Goal: Task Accomplishment & Management: Use online tool/utility

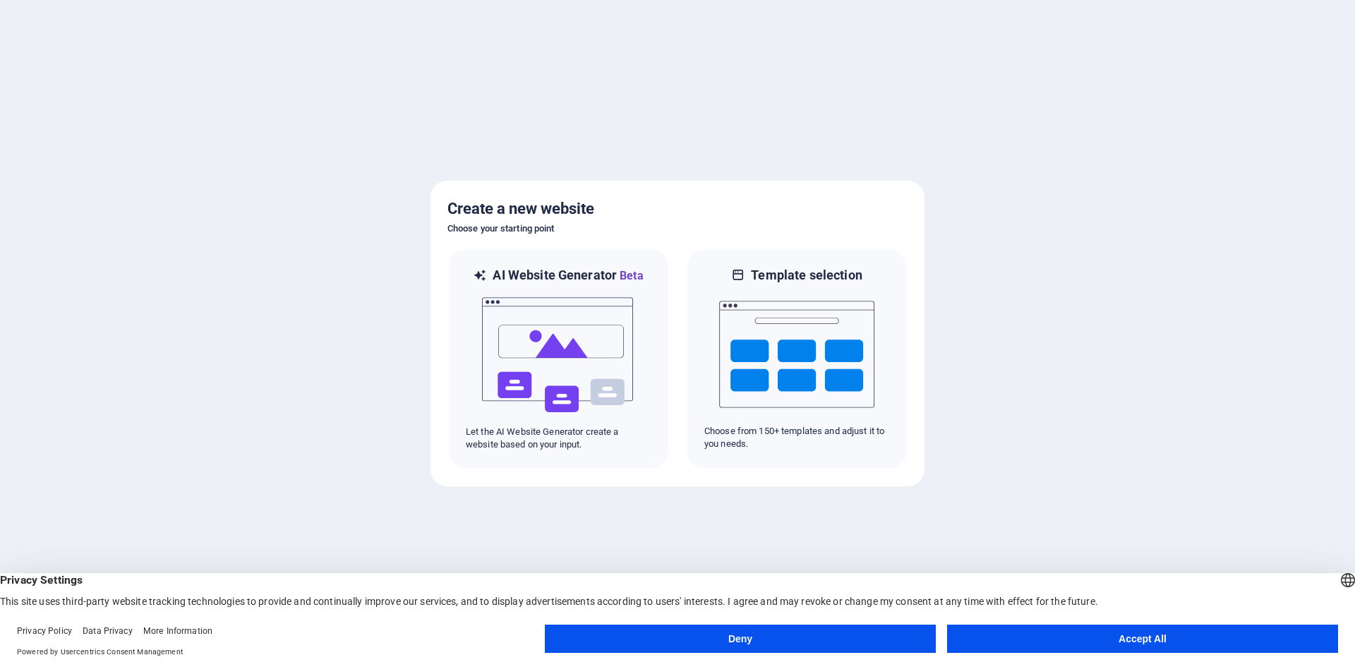
click at [1119, 636] on button "Accept All" at bounding box center [1142, 639] width 391 height 28
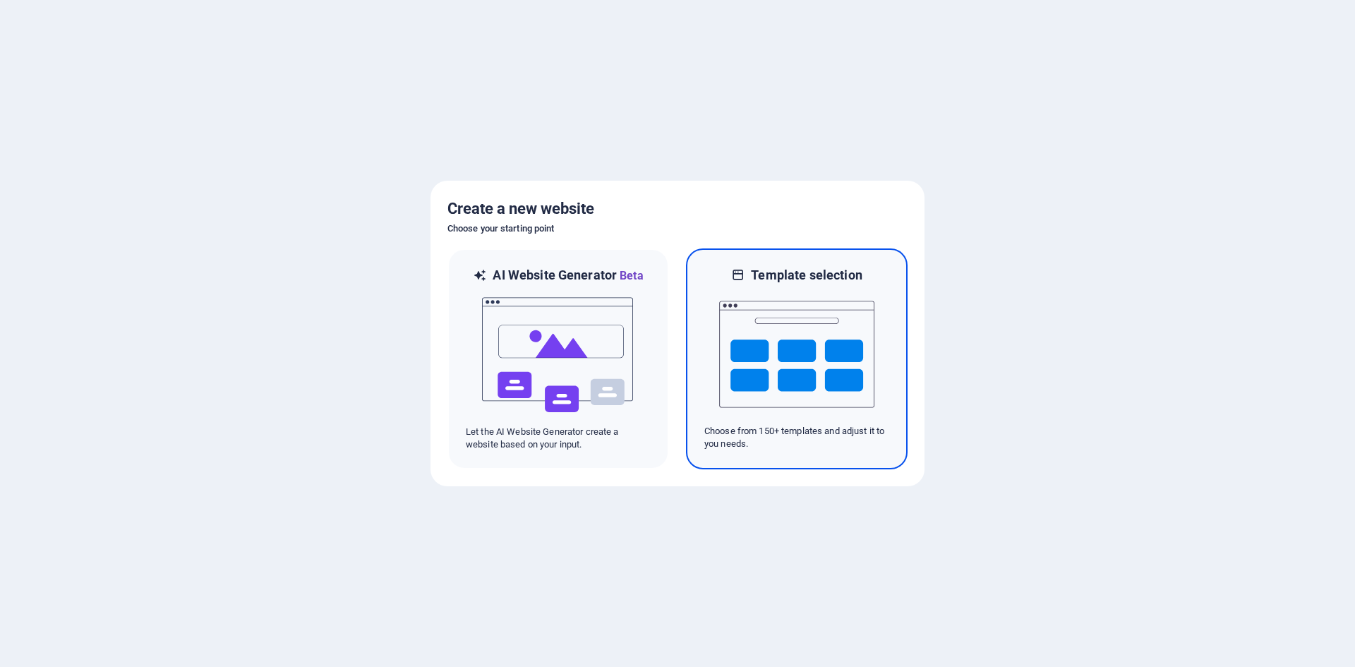
click at [793, 380] on img at bounding box center [796, 354] width 155 height 141
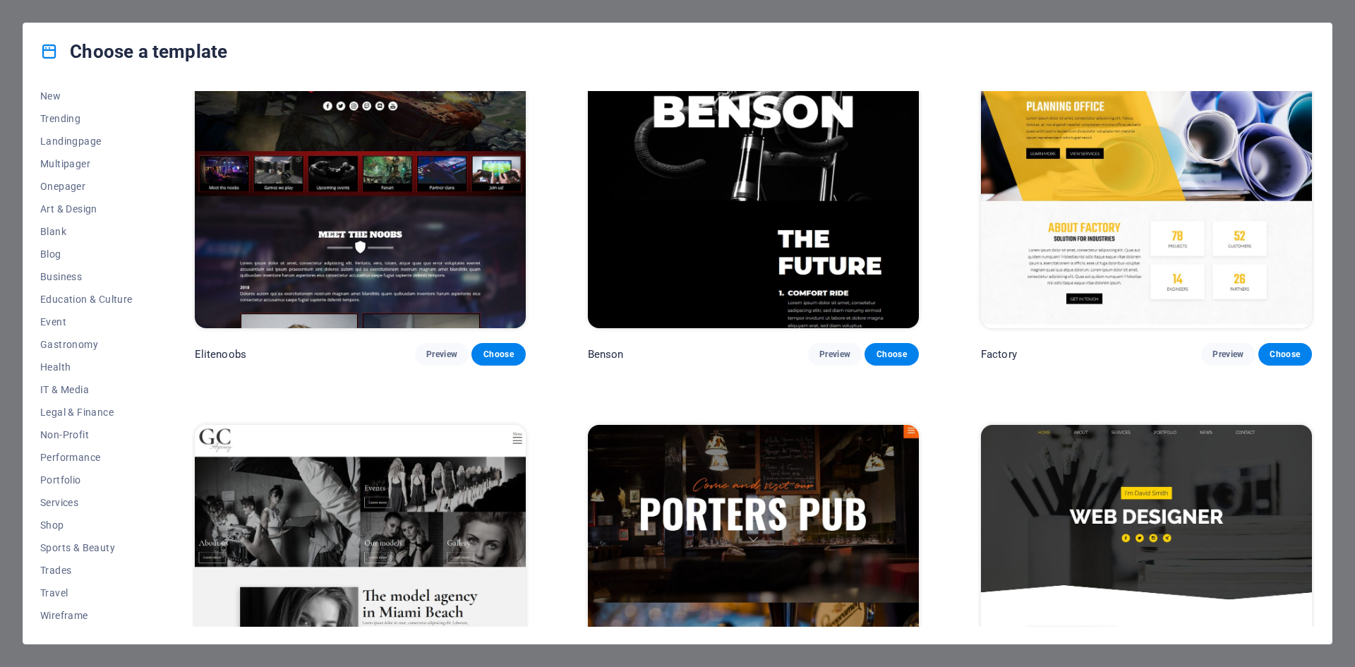
scroll to position [15456, 0]
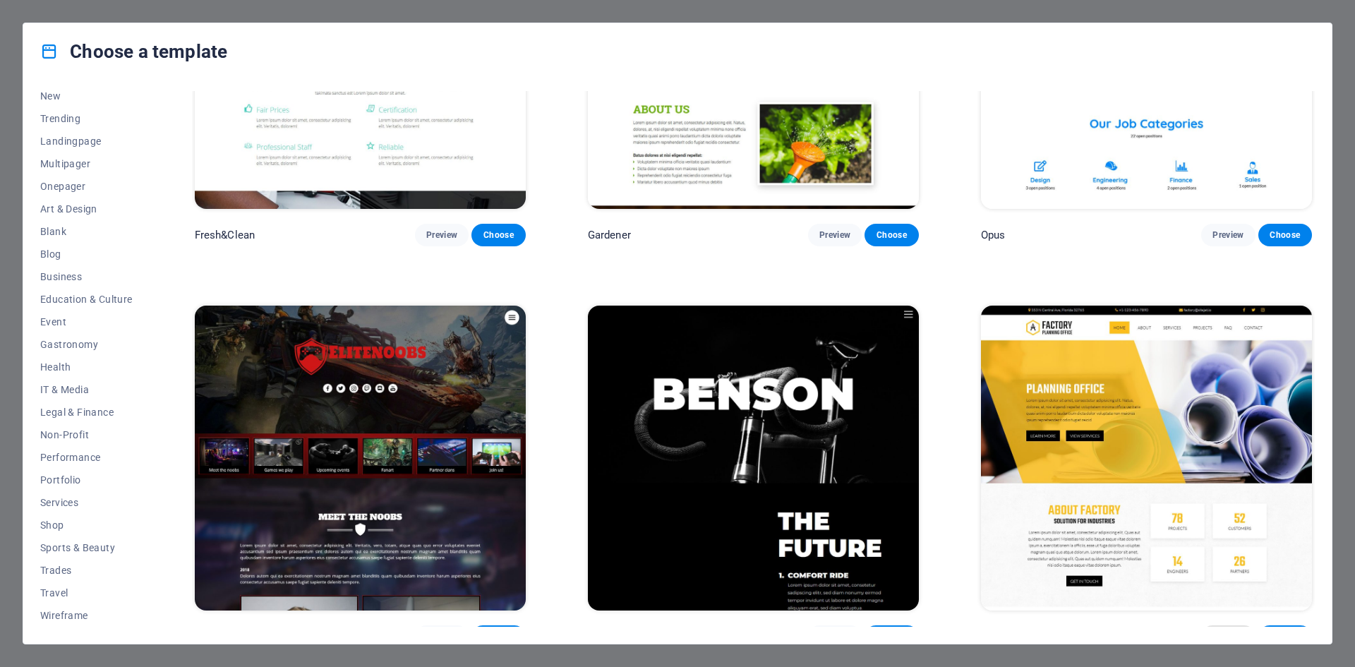
click at [1224, 631] on span "Preview" at bounding box center [1227, 636] width 31 height 11
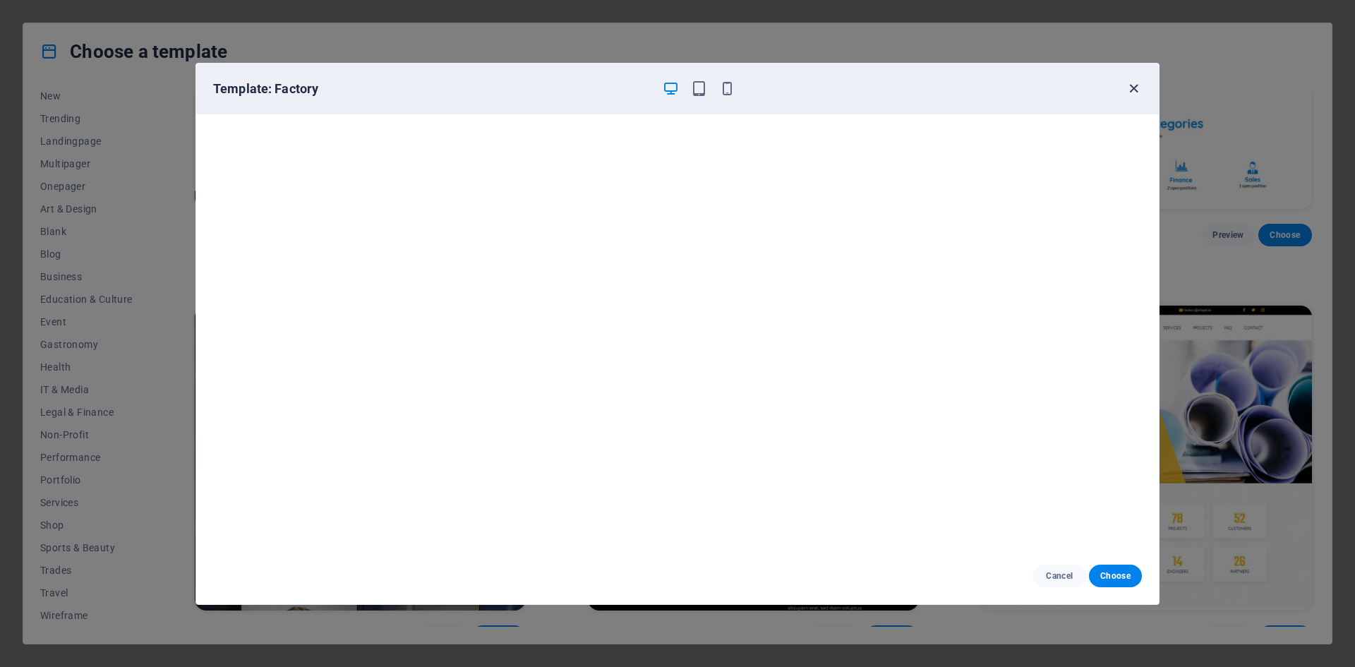
click at [1130, 90] on icon "button" at bounding box center [1134, 88] width 16 height 16
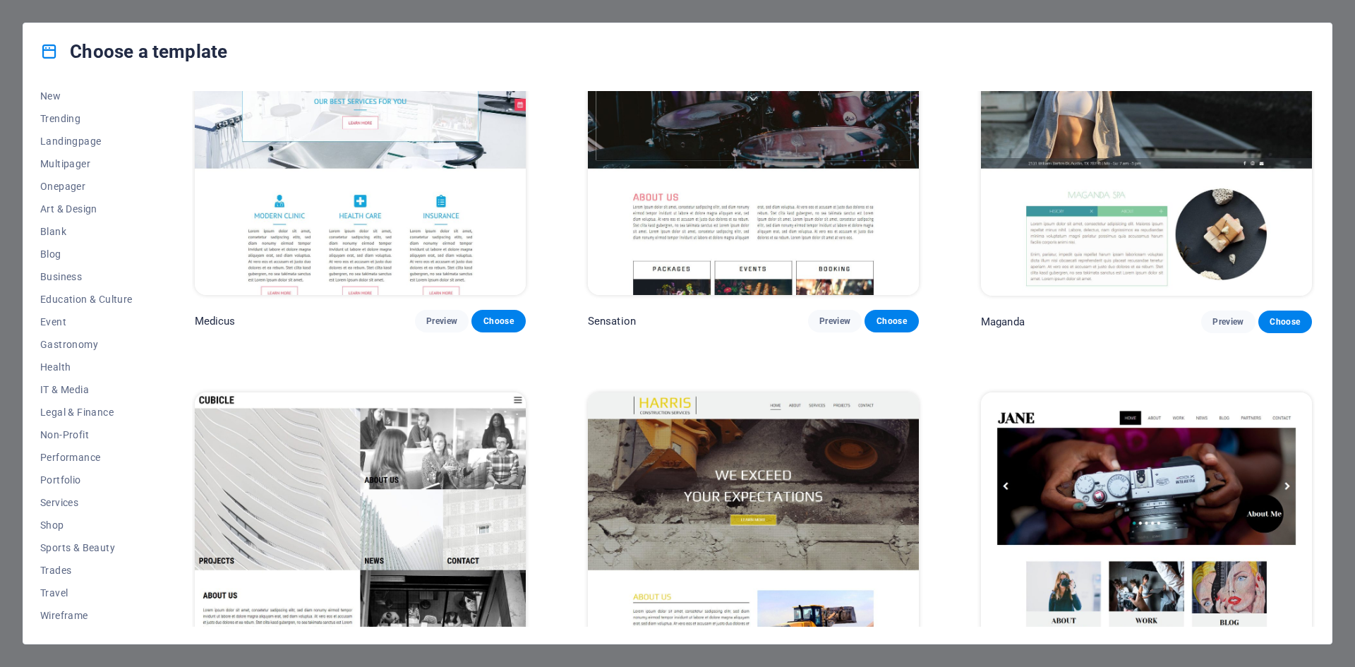
scroll to position [19055, 0]
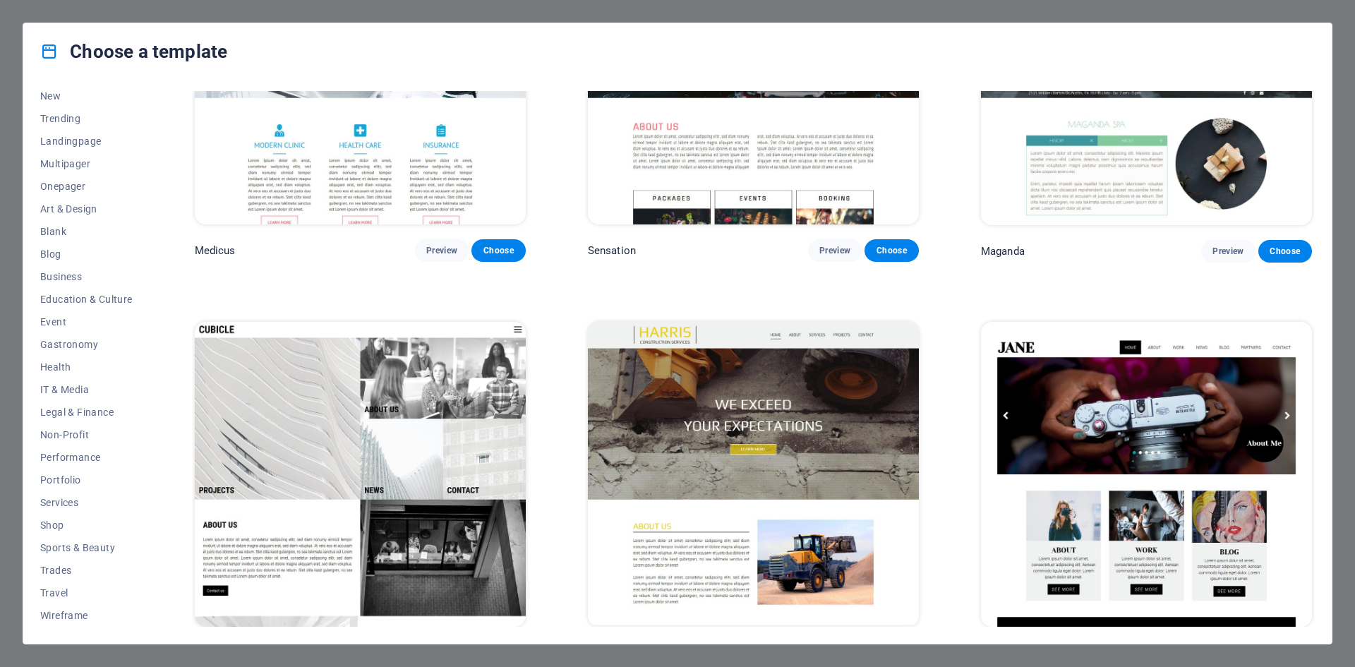
click at [833, 642] on button "Preview" at bounding box center [835, 653] width 54 height 23
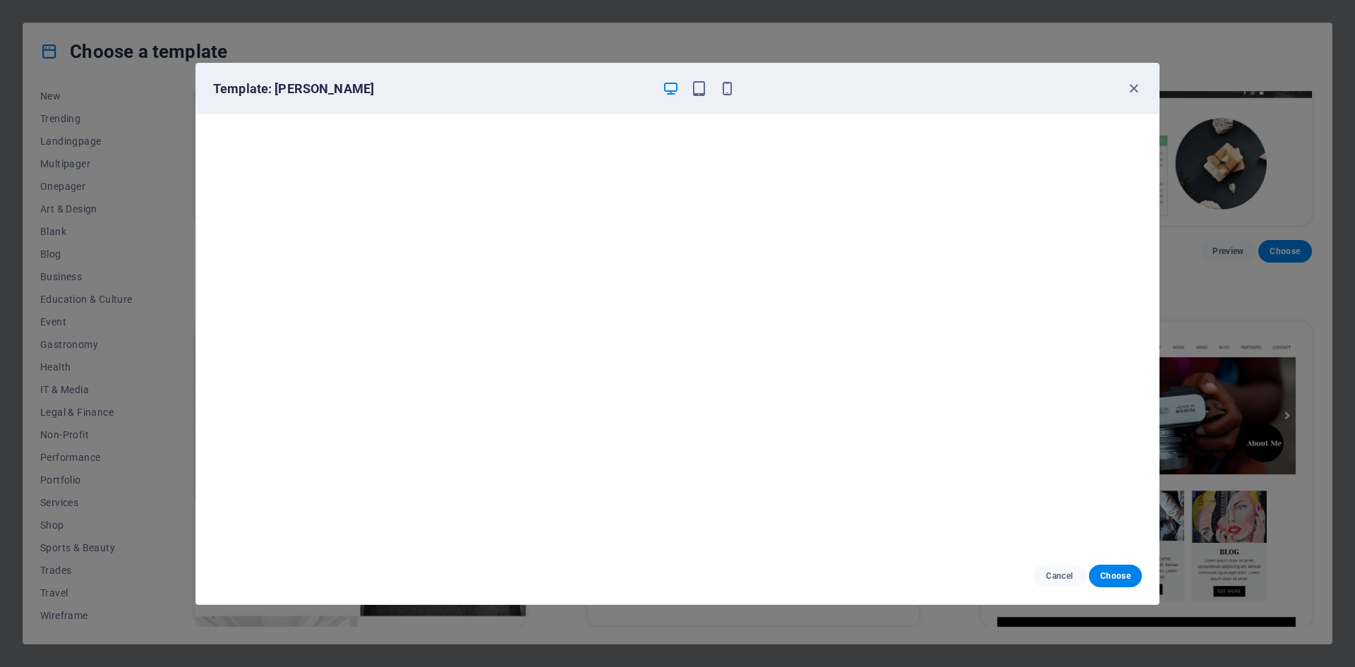
scroll to position [4, 0]
click at [1133, 88] on icon "button" at bounding box center [1134, 88] width 16 height 16
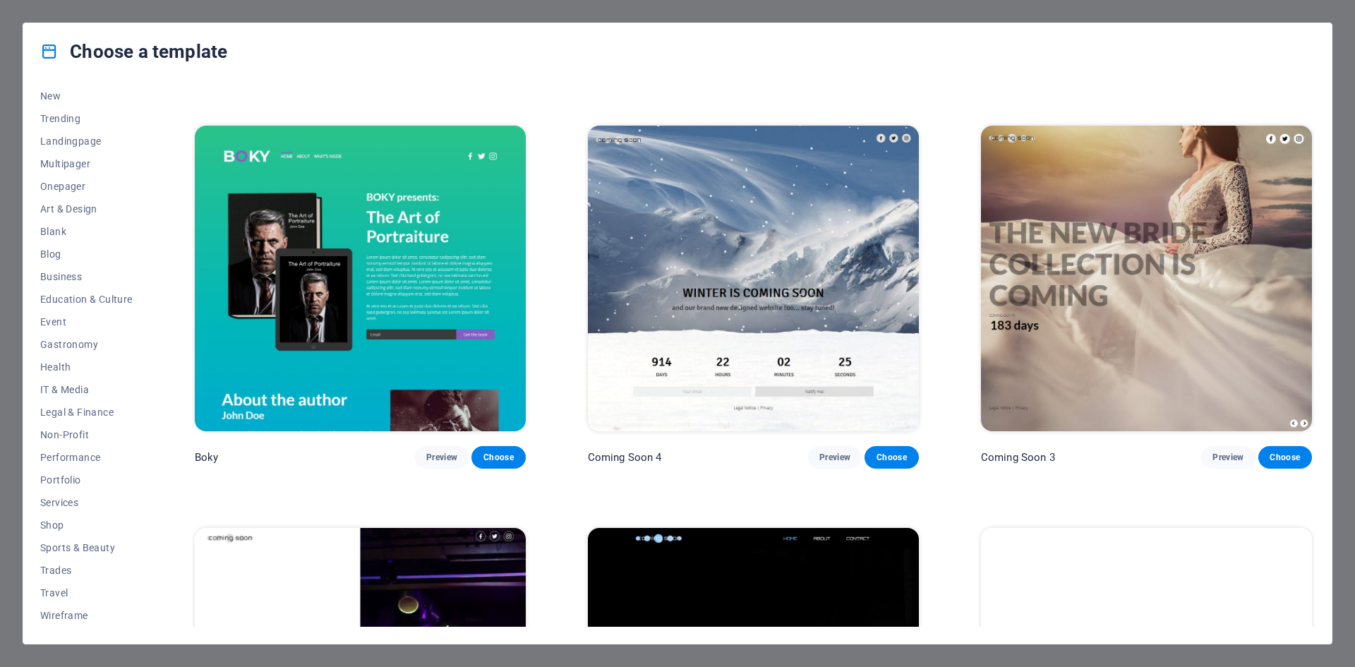
scroll to position [23007, 0]
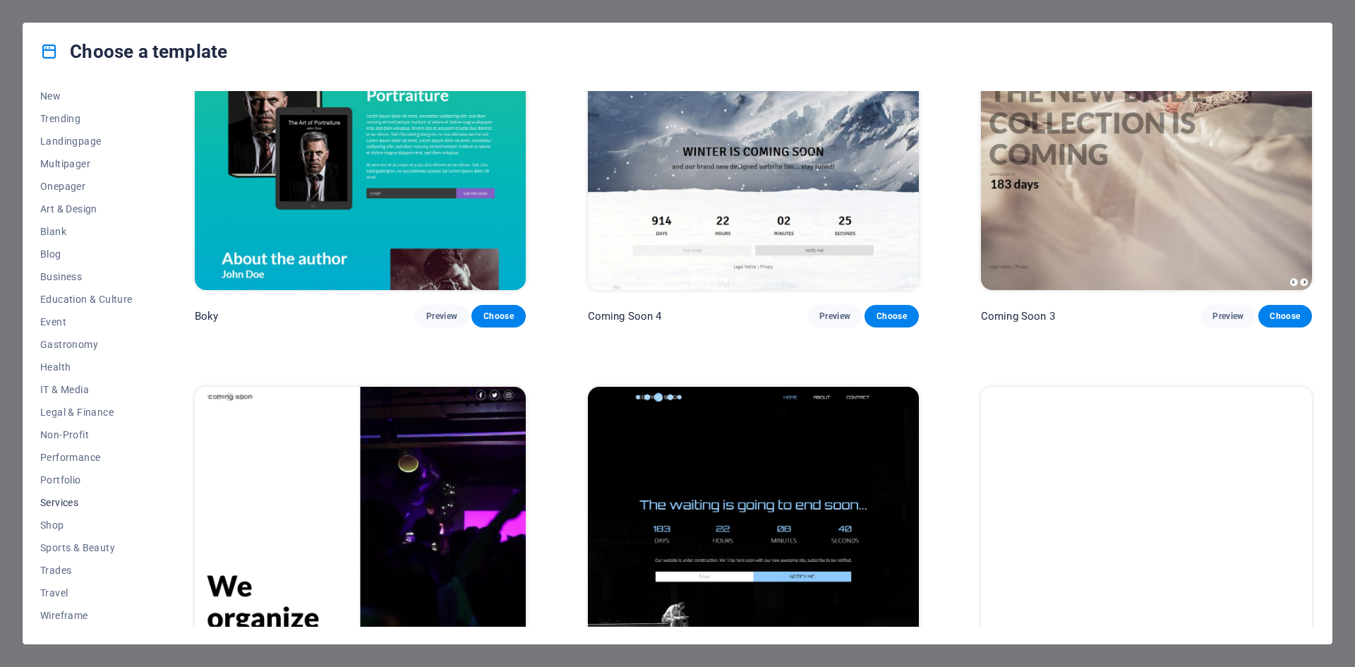
click at [66, 500] on span "Services" at bounding box center [86, 502] width 92 height 11
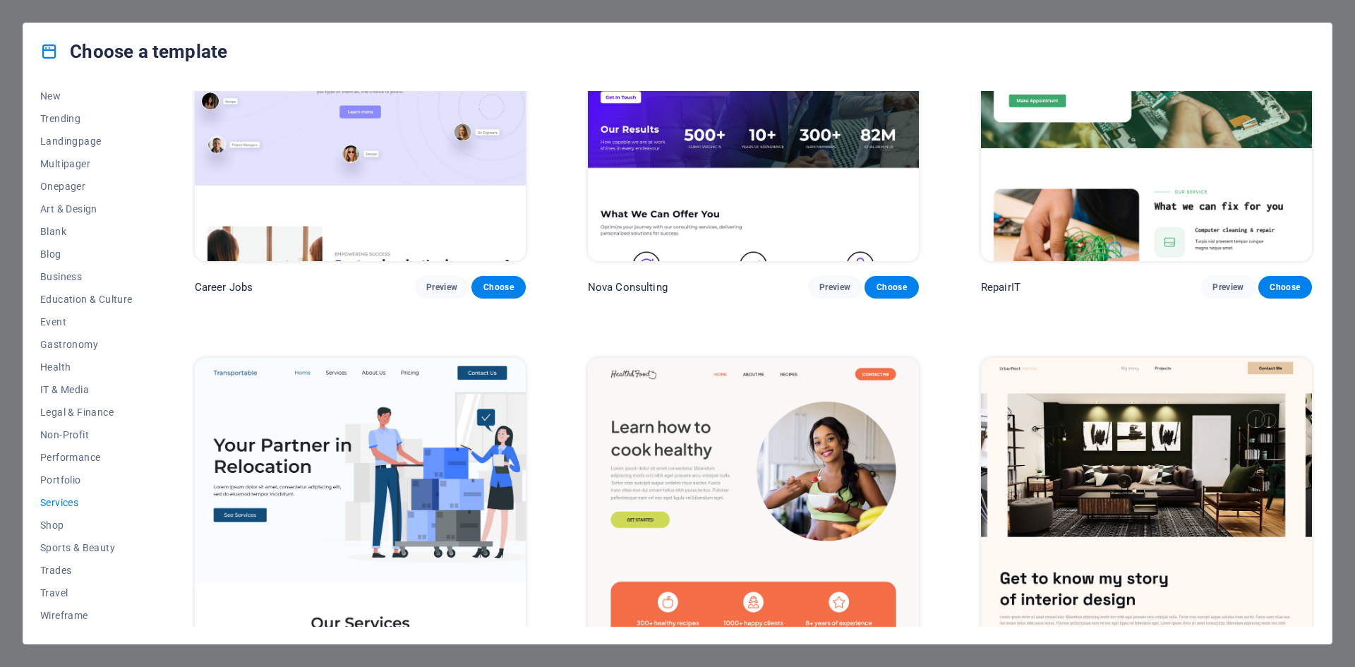
scroll to position [0, 0]
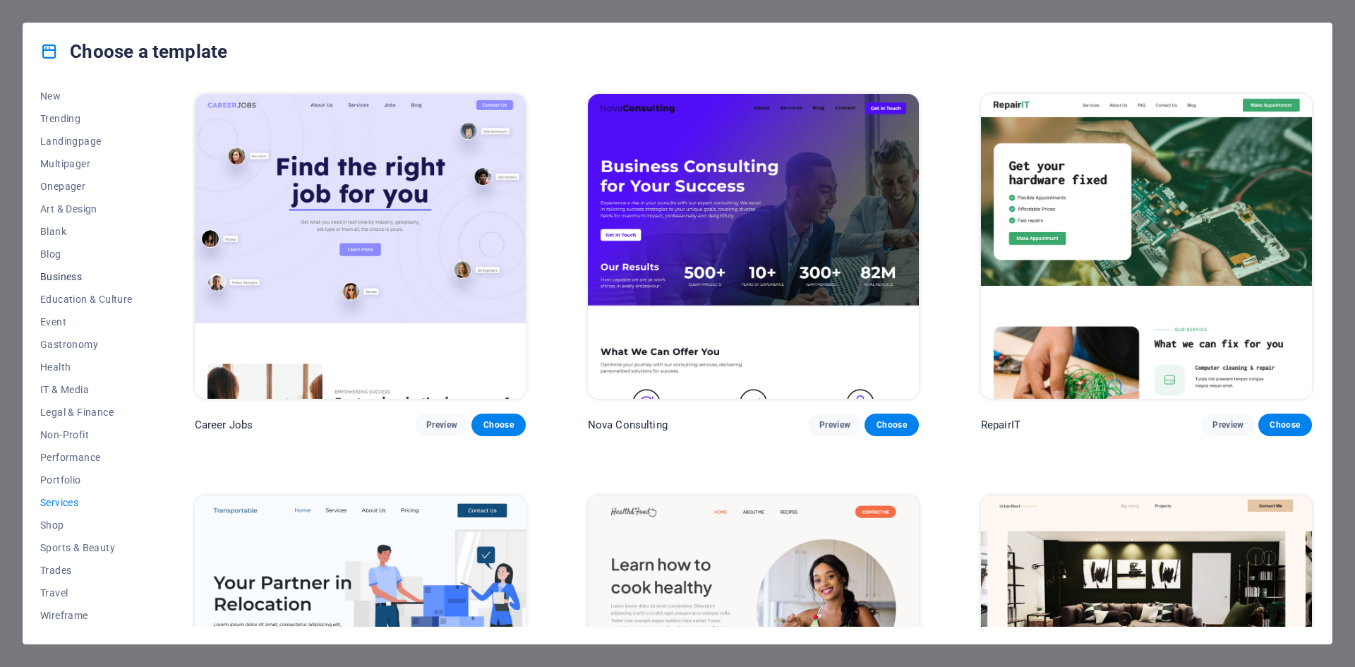
click at [66, 276] on span "Business" at bounding box center [86, 276] width 92 height 11
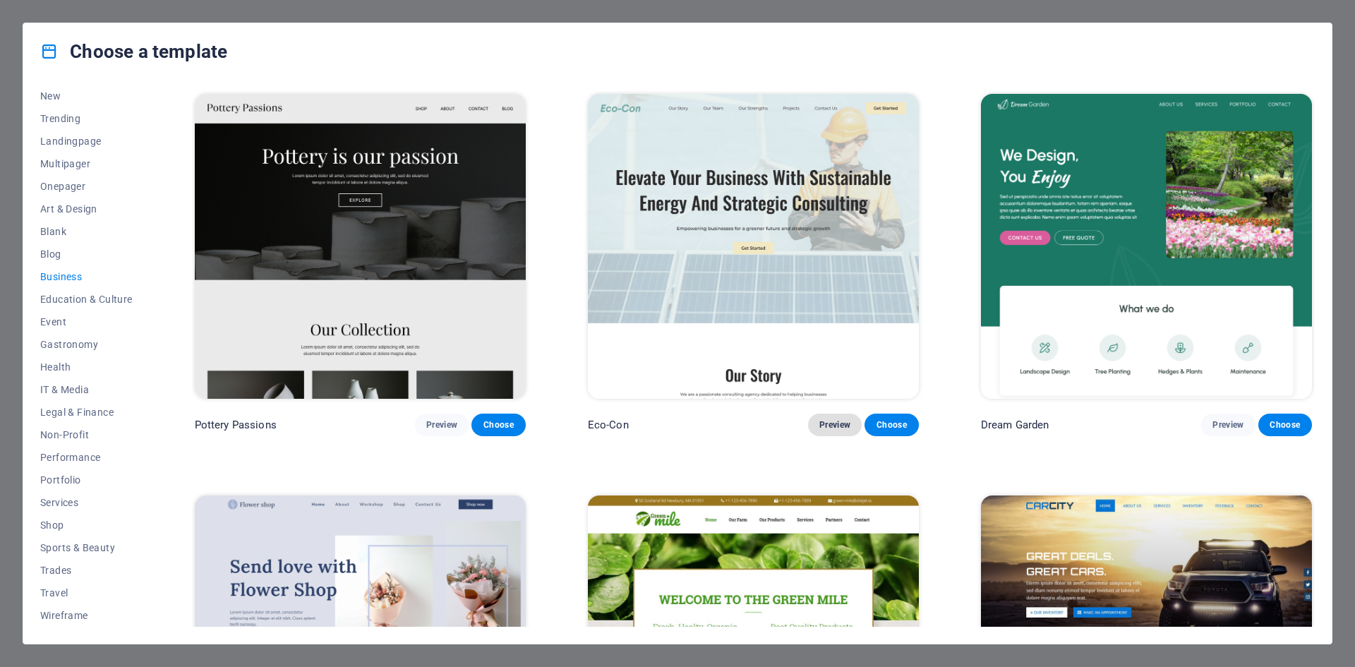
click at [833, 423] on span "Preview" at bounding box center [834, 424] width 31 height 11
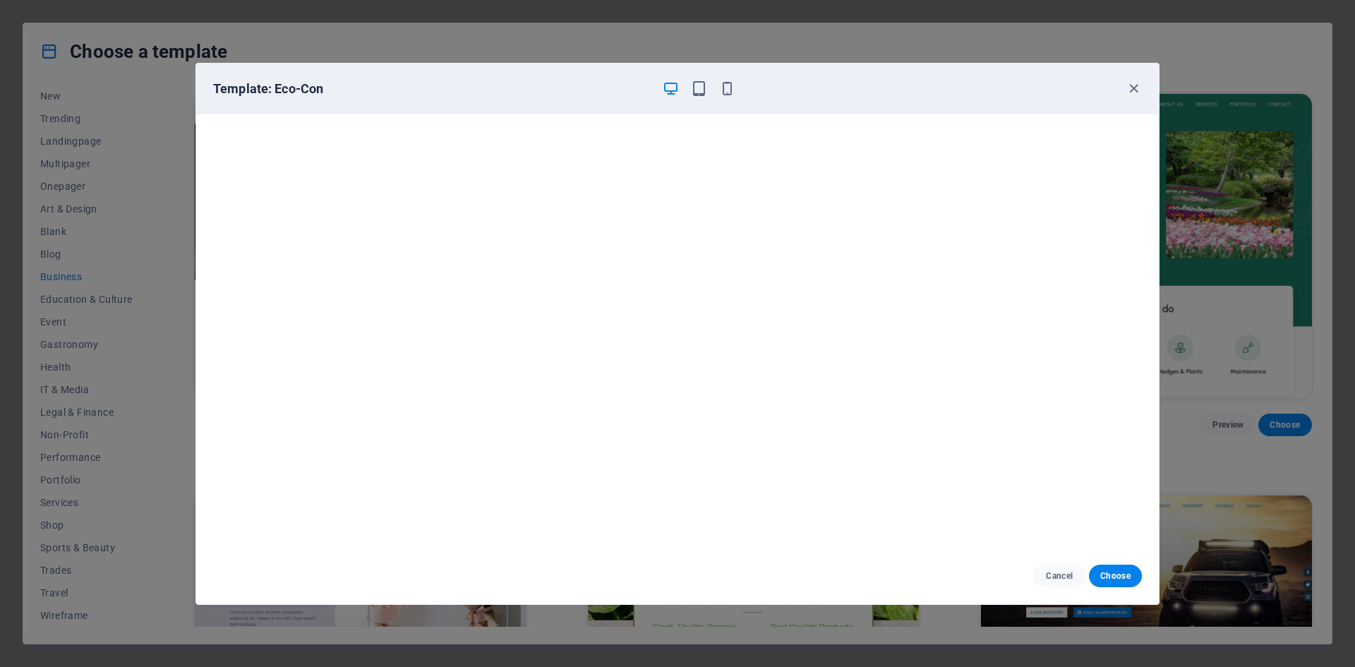
scroll to position [4, 0]
click at [698, 93] on icon "button" at bounding box center [699, 88] width 16 height 16
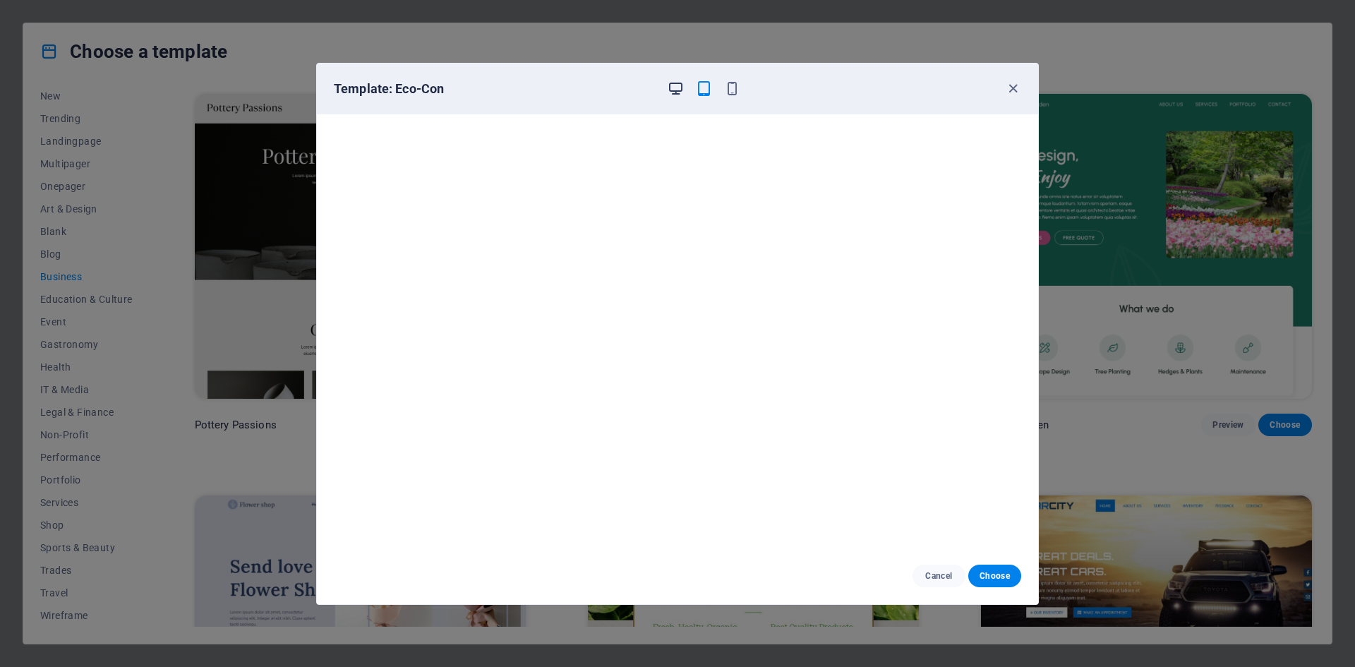
click at [676, 88] on icon "button" at bounding box center [676, 88] width 16 height 16
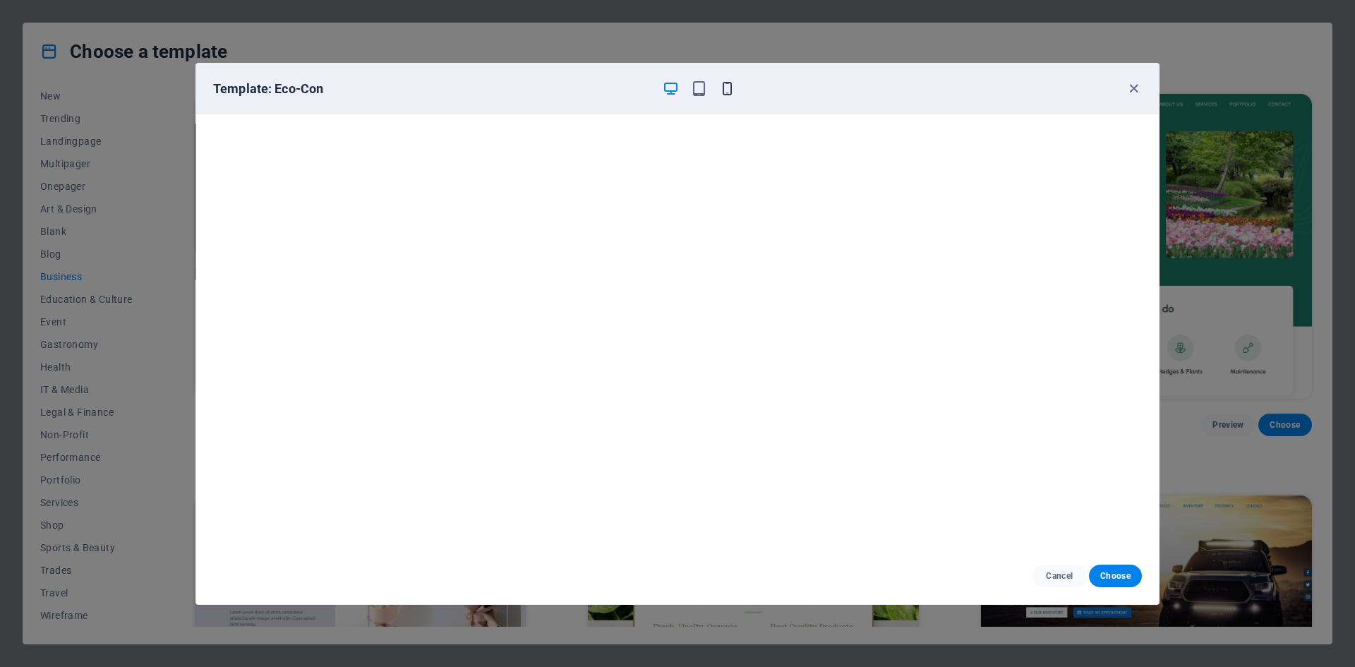
click at [728, 95] on icon "button" at bounding box center [727, 88] width 16 height 16
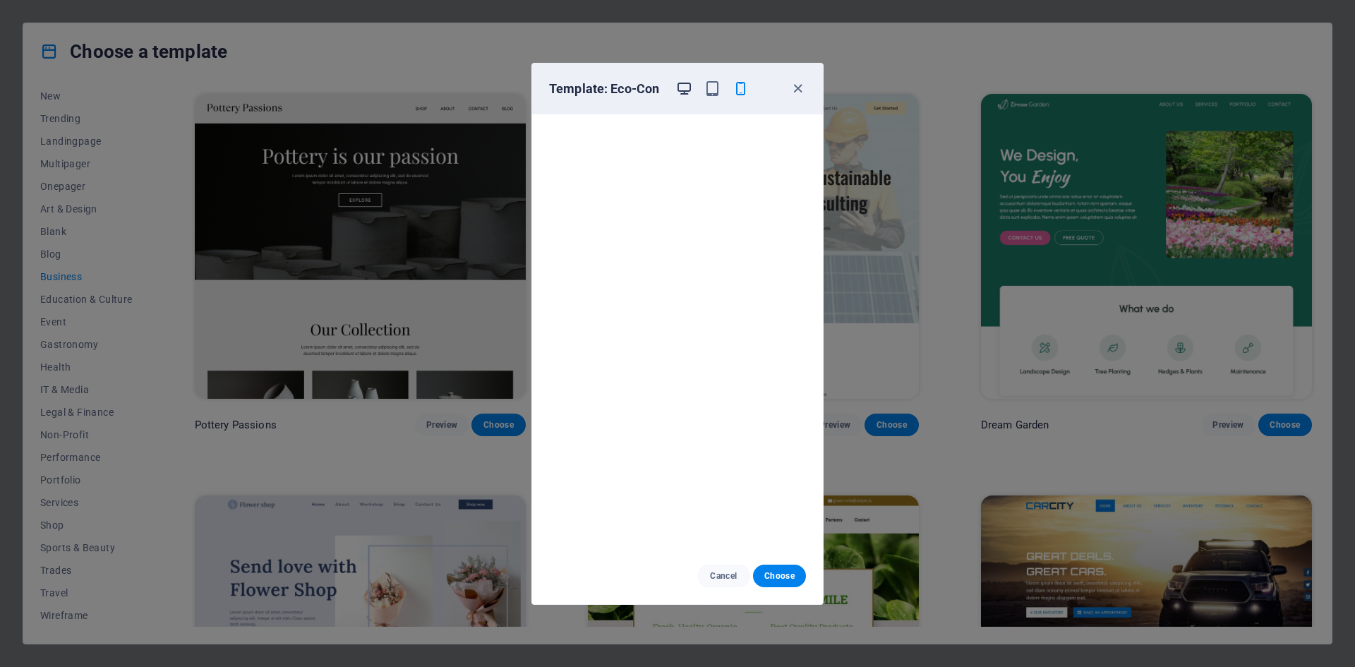
click at [688, 90] on icon "button" at bounding box center [684, 88] width 16 height 16
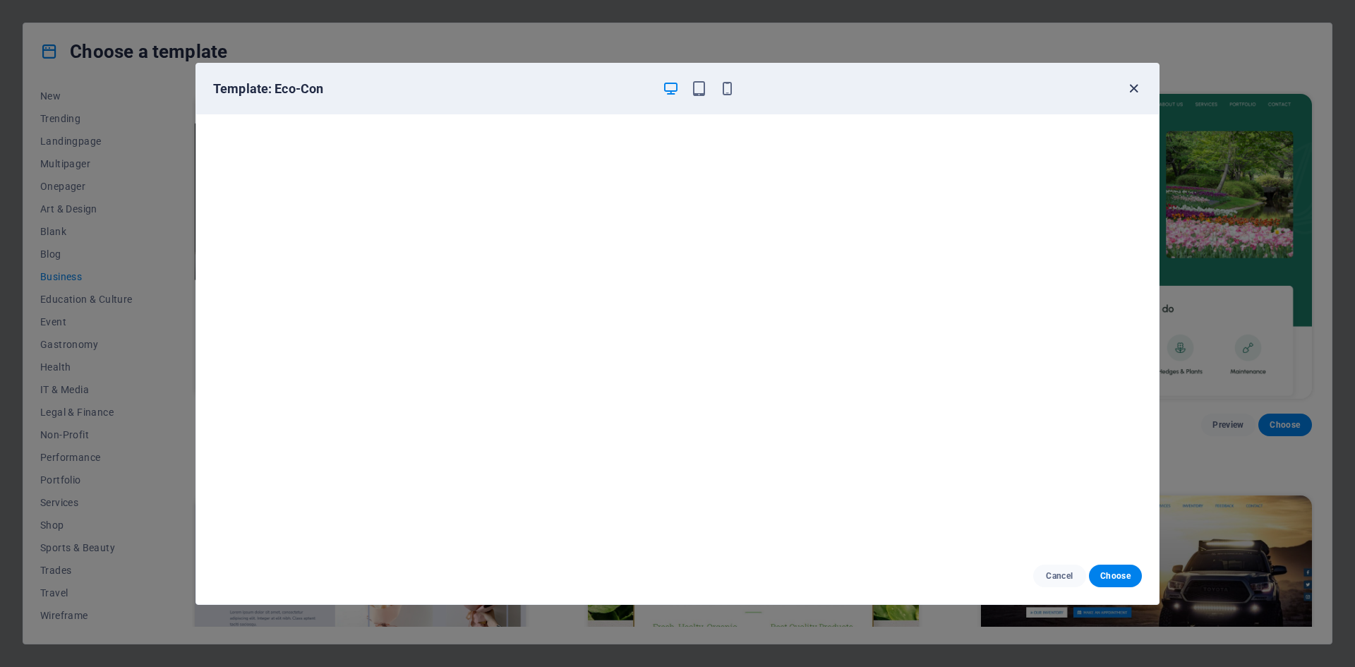
click at [1135, 87] on icon "button" at bounding box center [1134, 88] width 16 height 16
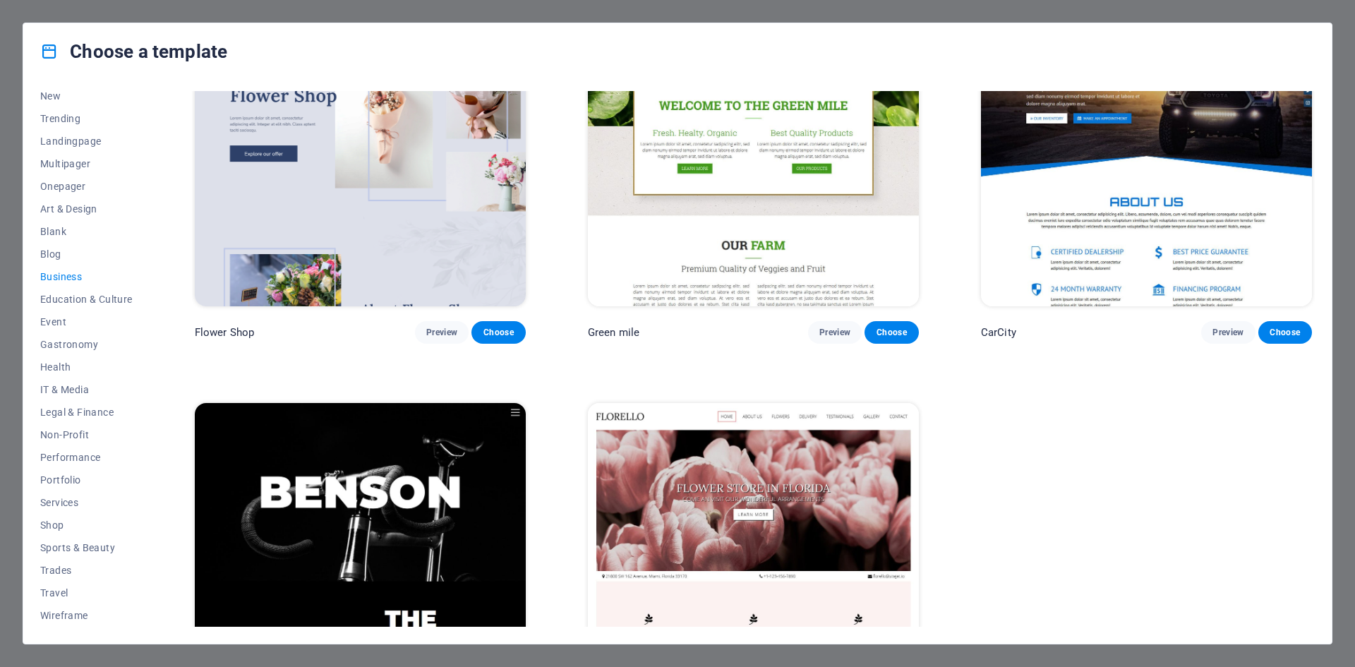
scroll to position [608, 0]
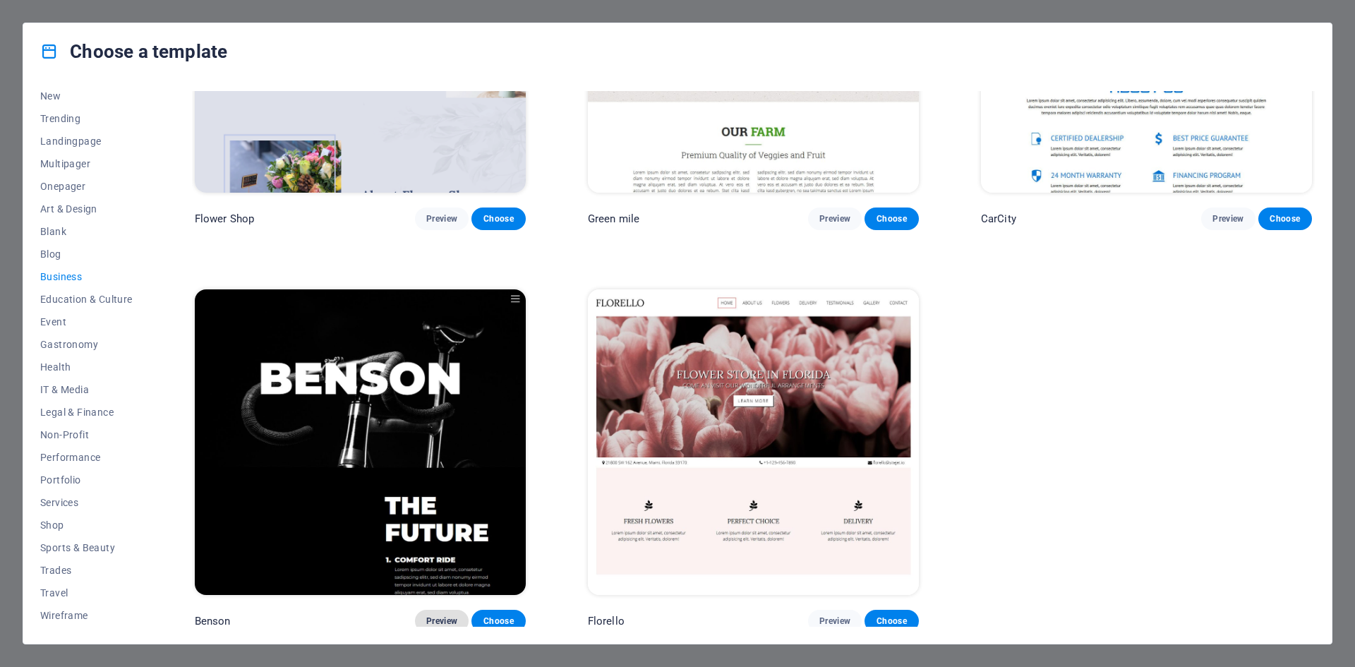
click at [445, 615] on span "Preview" at bounding box center [441, 620] width 31 height 11
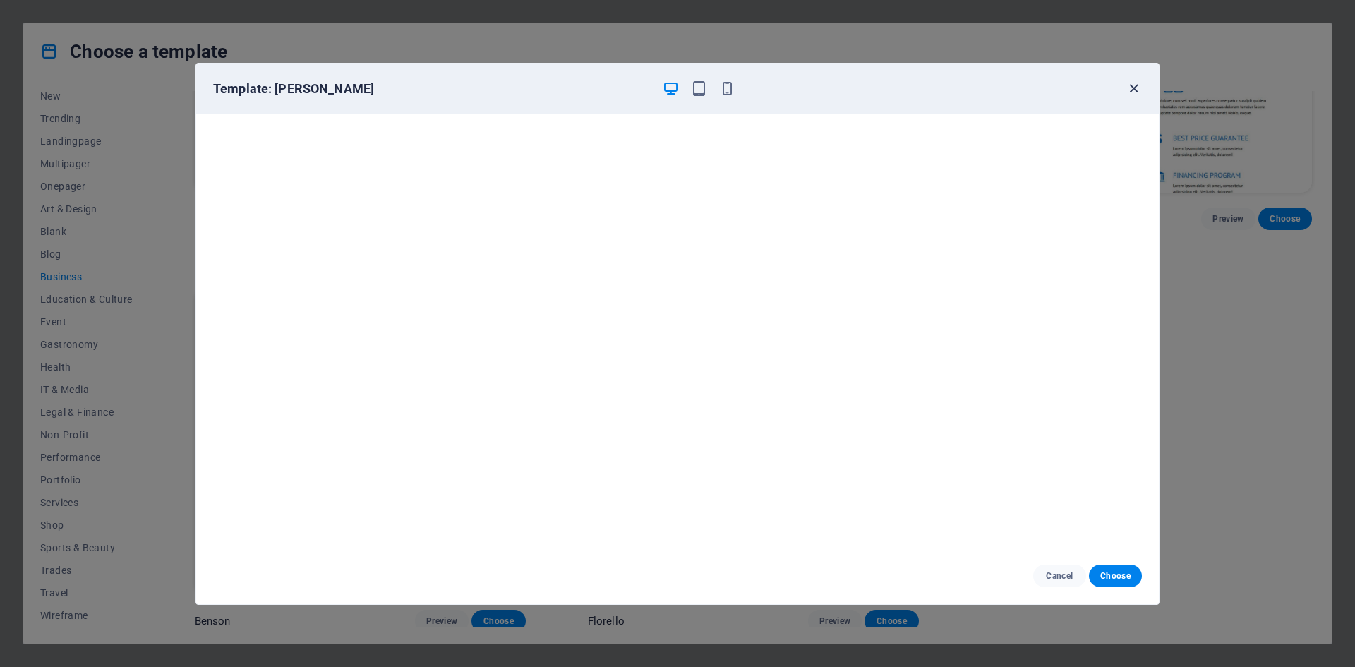
click at [1133, 92] on icon "button" at bounding box center [1134, 88] width 16 height 16
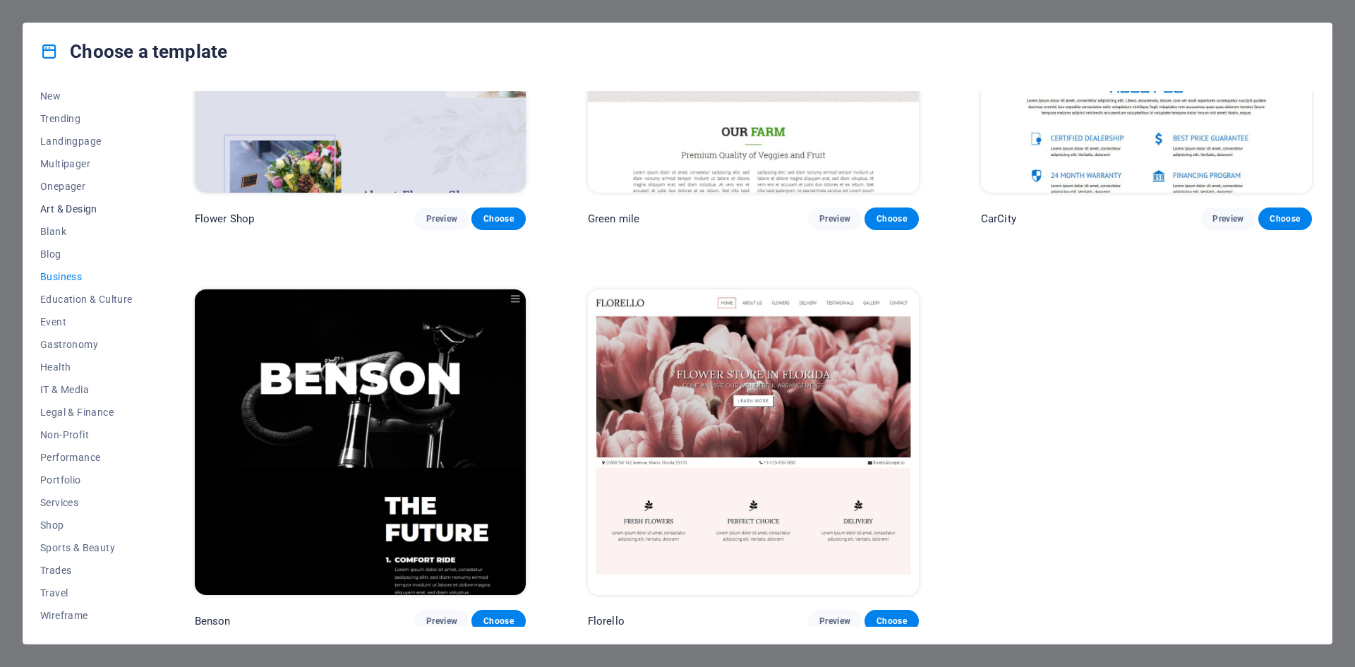
click at [68, 205] on span "Art & Design" at bounding box center [86, 208] width 92 height 11
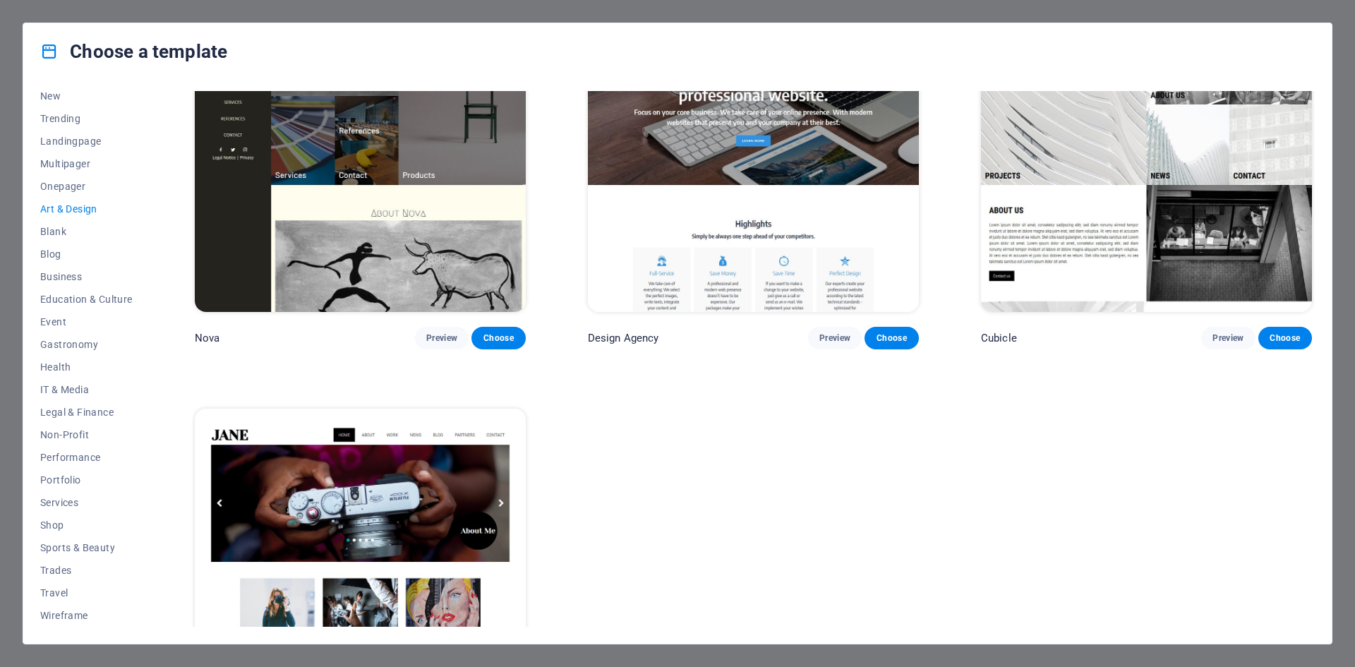
scroll to position [1808, 0]
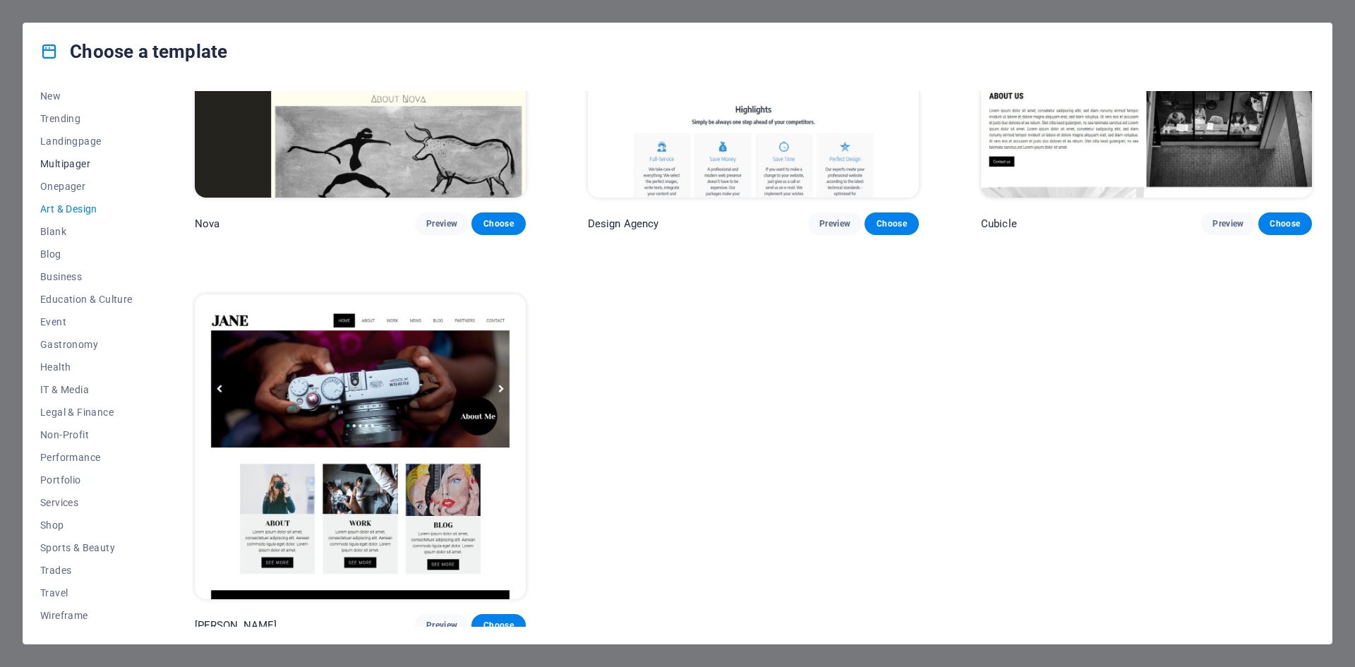
click at [80, 165] on span "Multipager" at bounding box center [86, 163] width 92 height 11
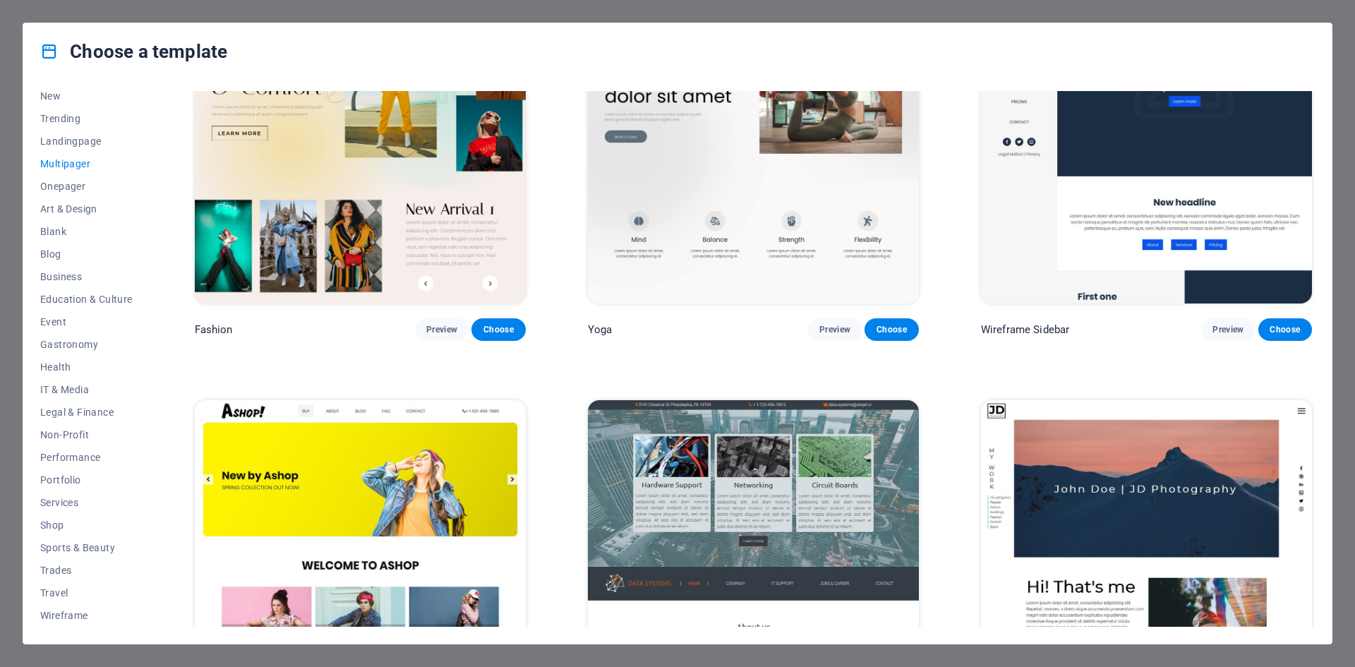
scroll to position [4162, 0]
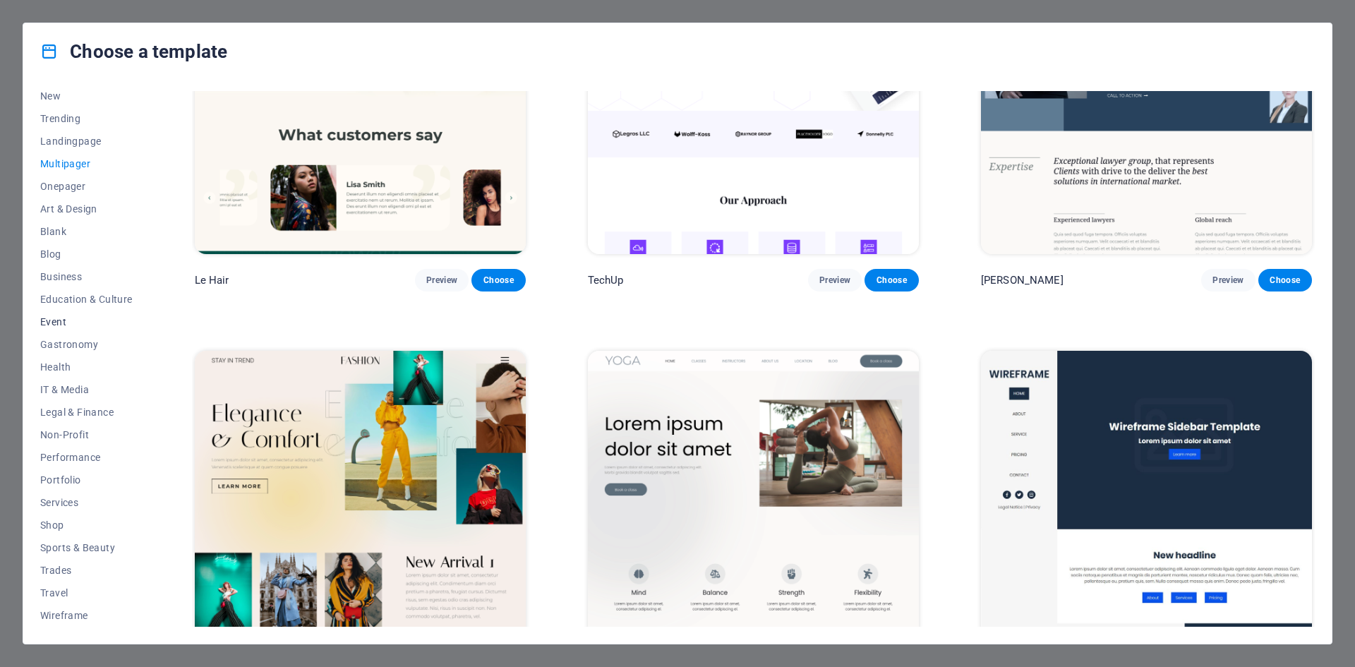
click at [62, 319] on span "Event" at bounding box center [86, 321] width 92 height 11
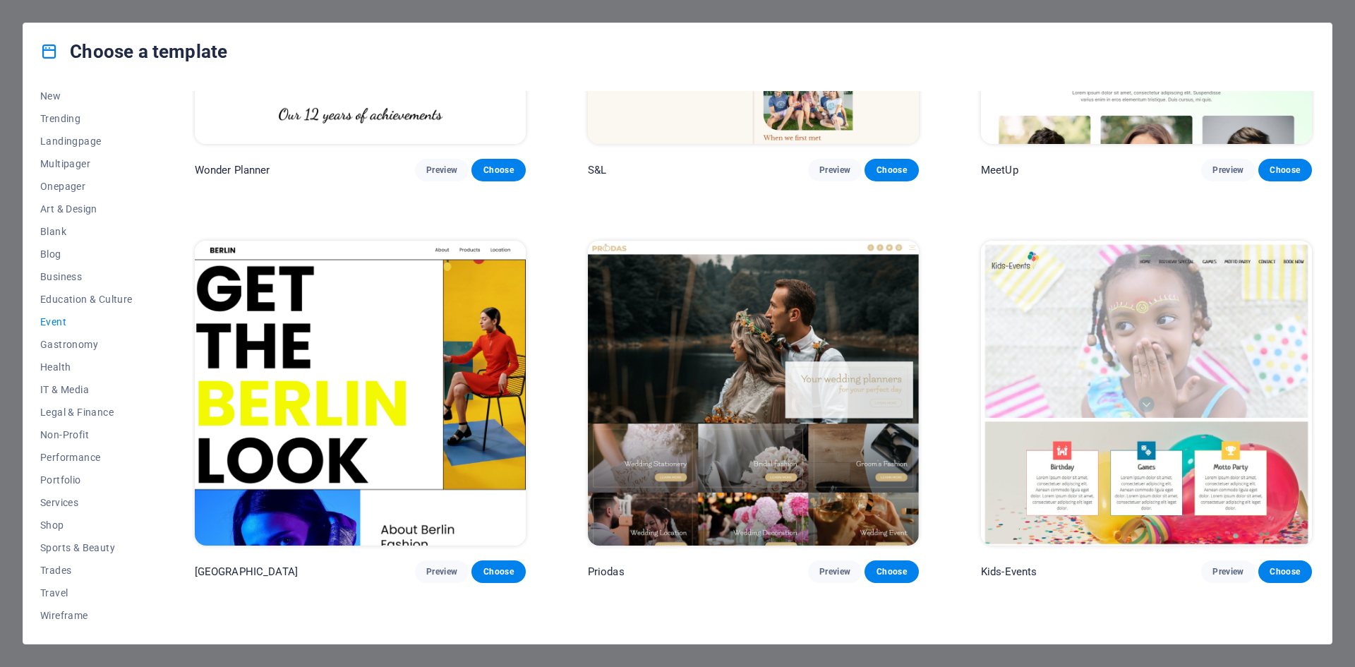
scroll to position [0, 0]
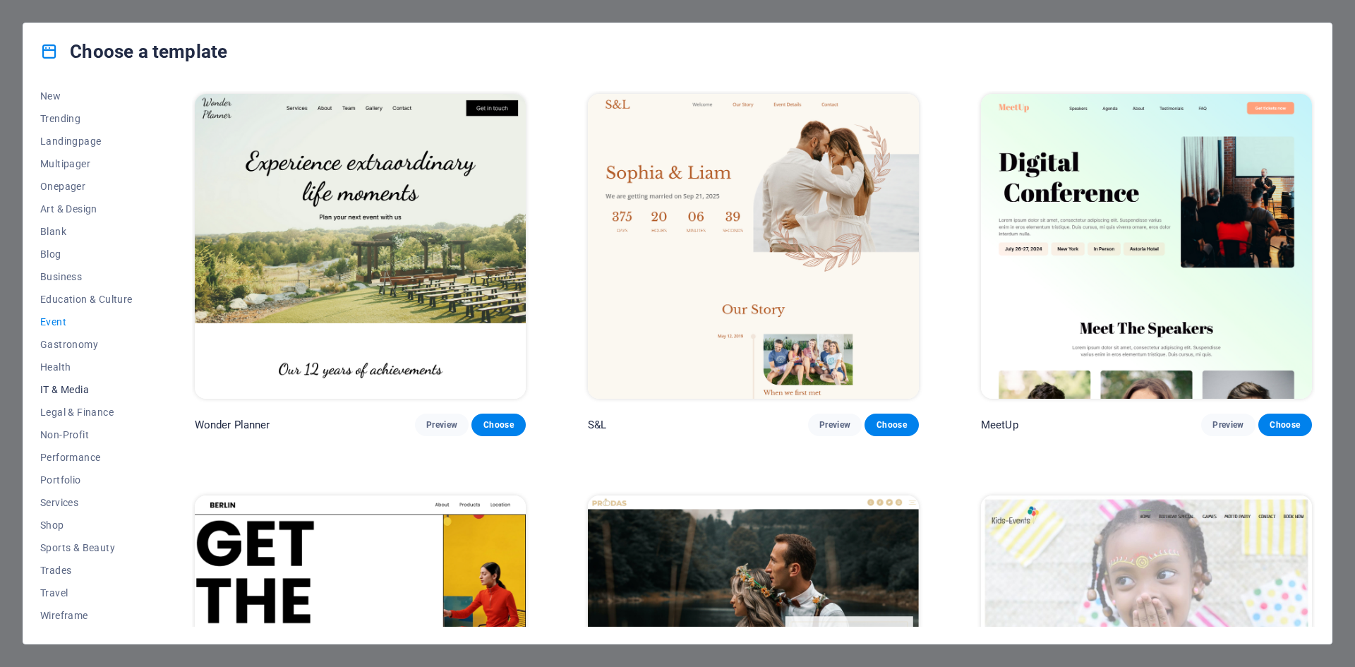
click at [65, 391] on span "IT & Media" at bounding box center [86, 389] width 92 height 11
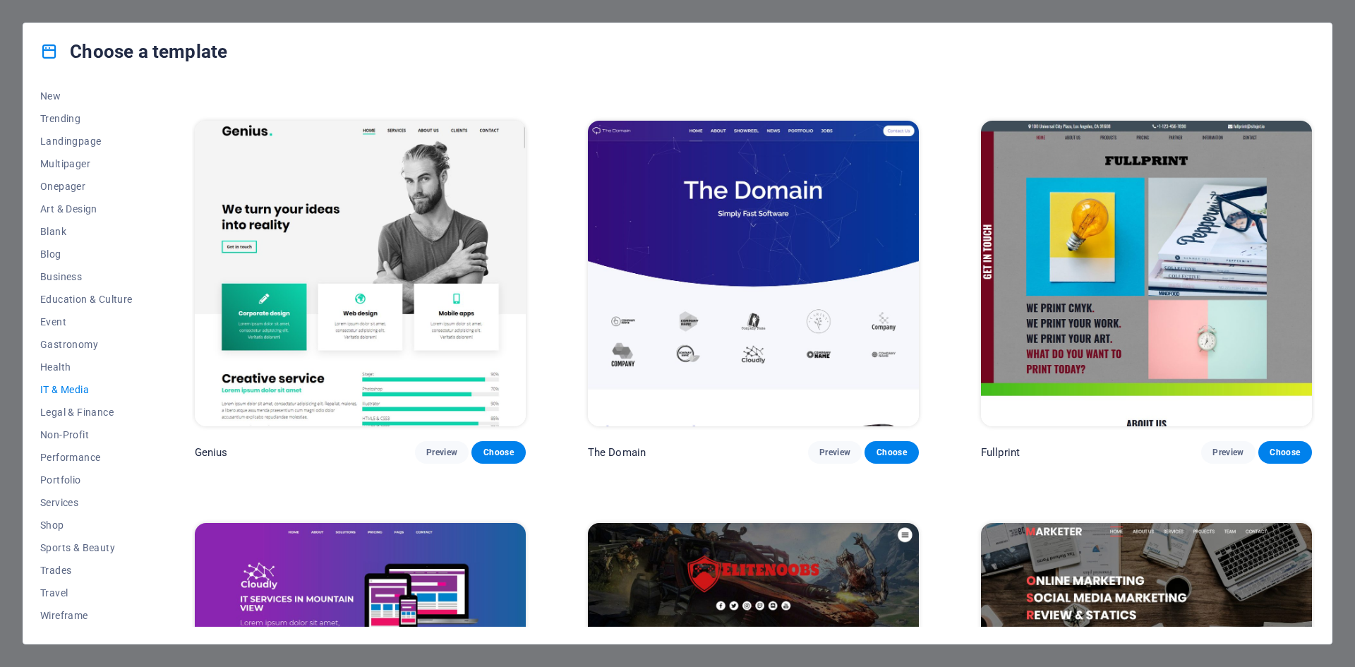
scroll to position [1008, 0]
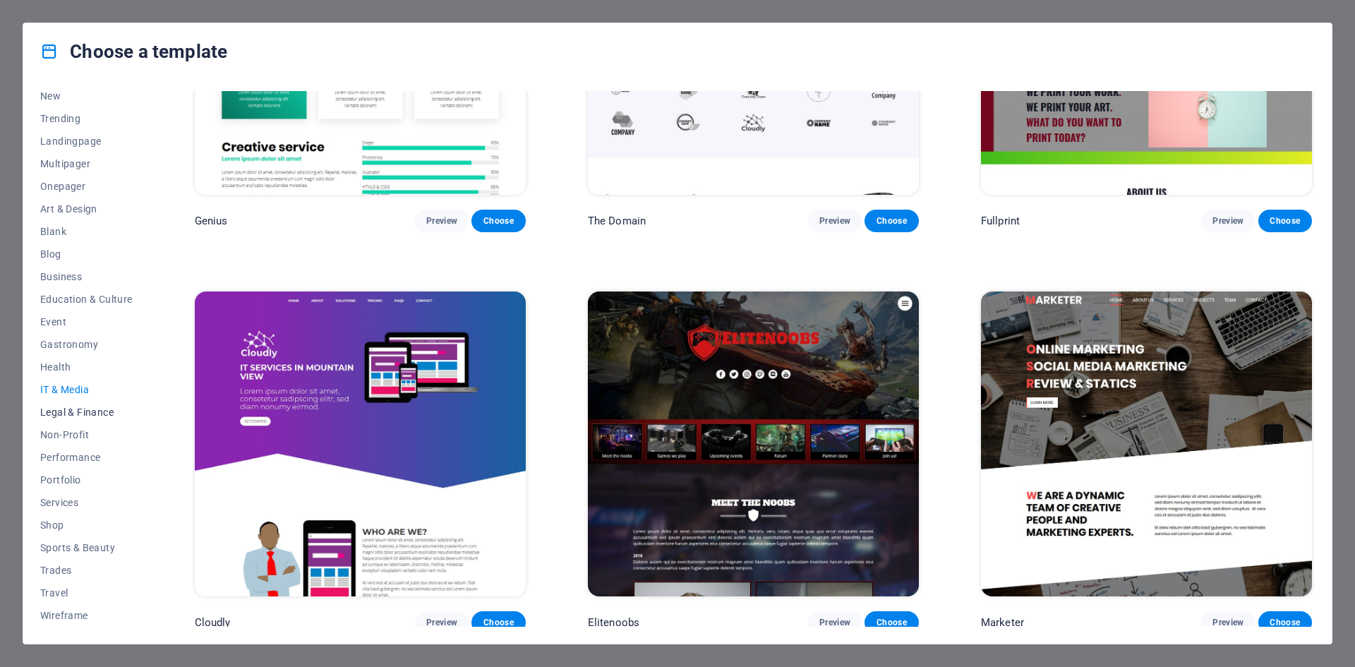
click at [78, 410] on span "Legal & Finance" at bounding box center [86, 412] width 92 height 11
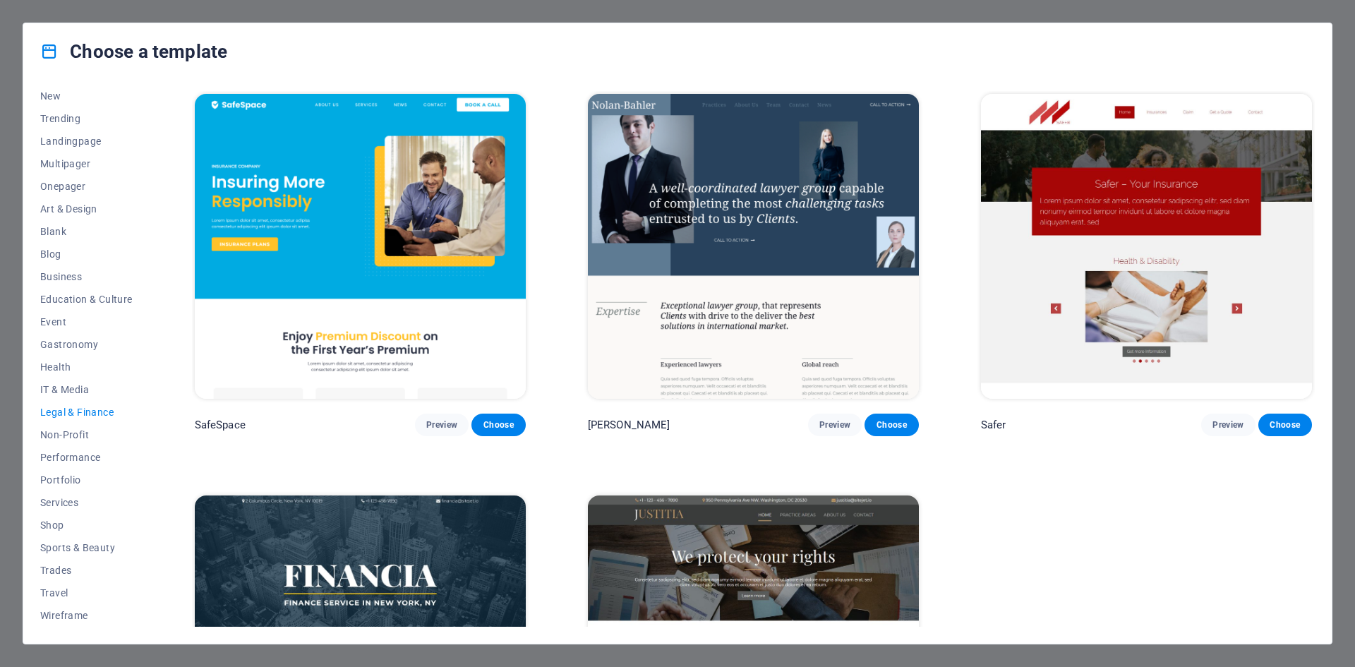
scroll to position [208, 0]
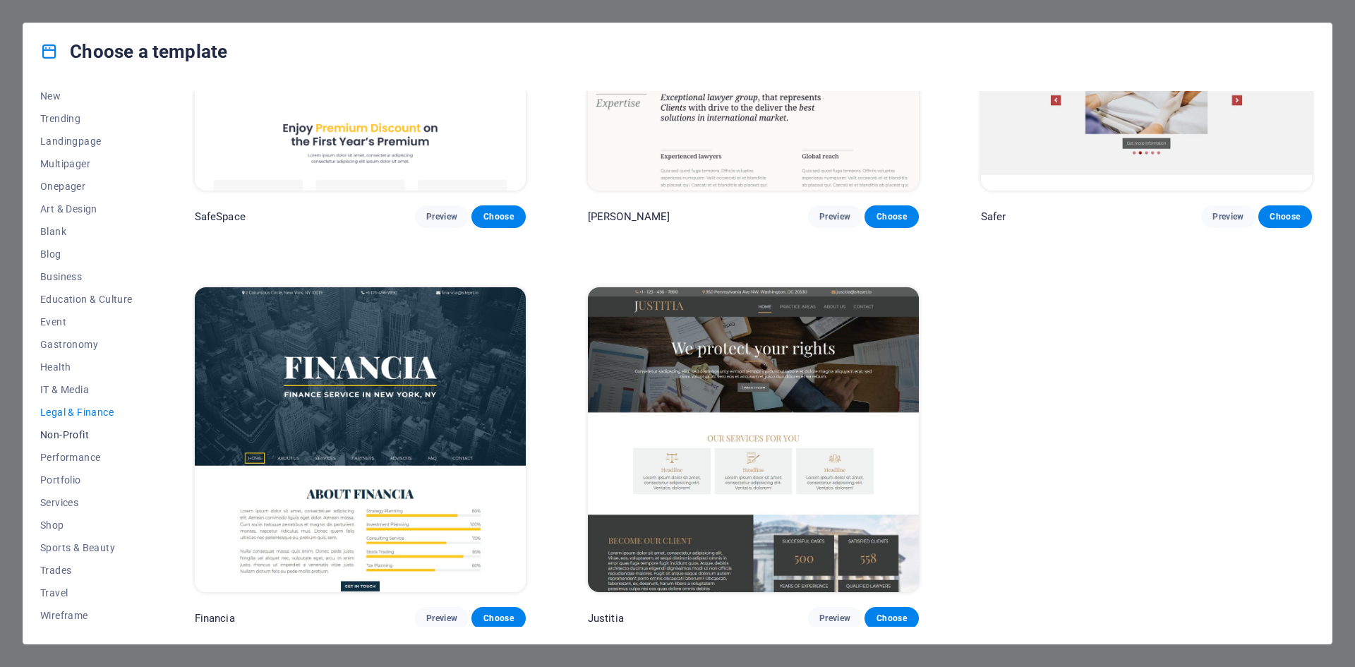
click at [72, 433] on span "Non-Profit" at bounding box center [86, 434] width 92 height 11
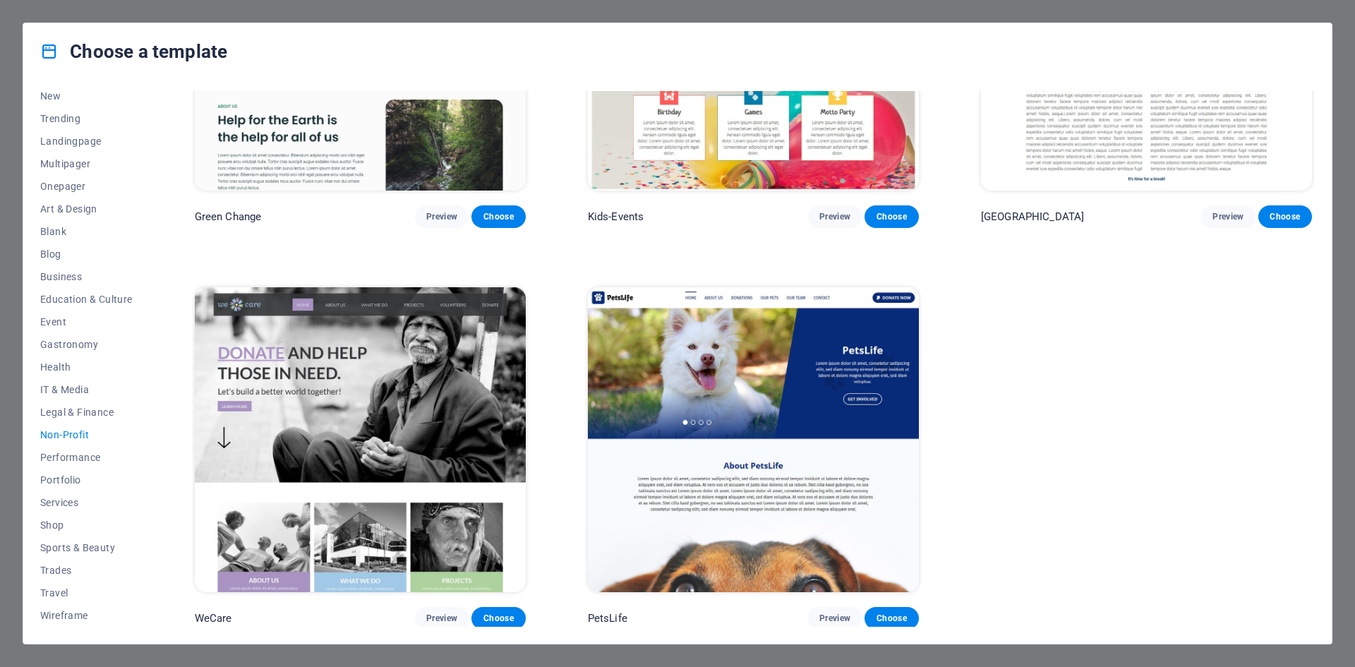
scroll to position [0, 0]
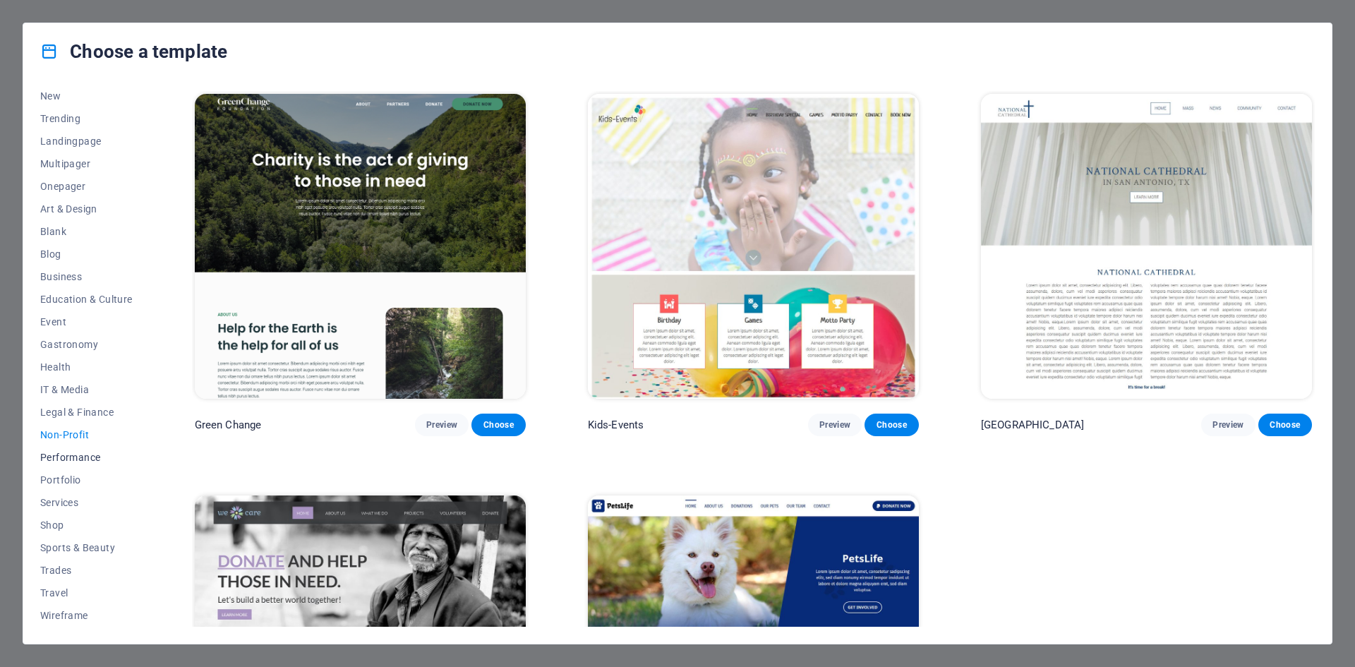
click at [76, 452] on span "Performance" at bounding box center [86, 457] width 92 height 11
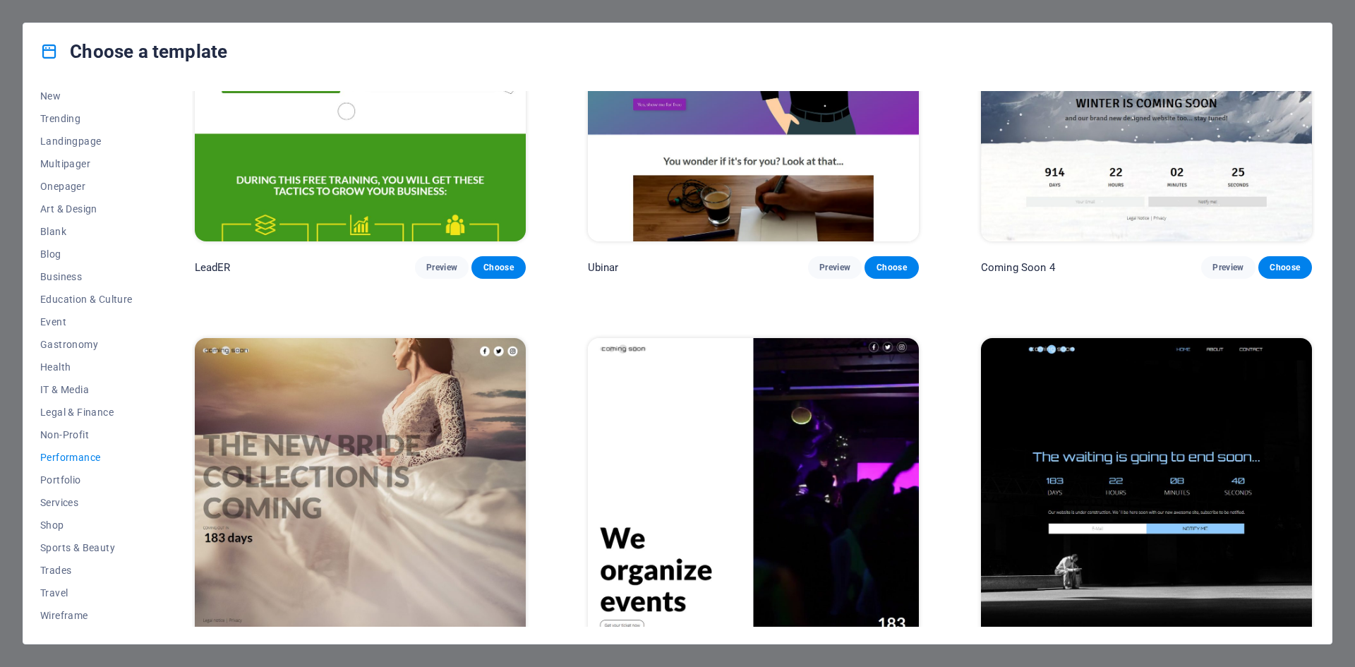
scroll to position [1808, 0]
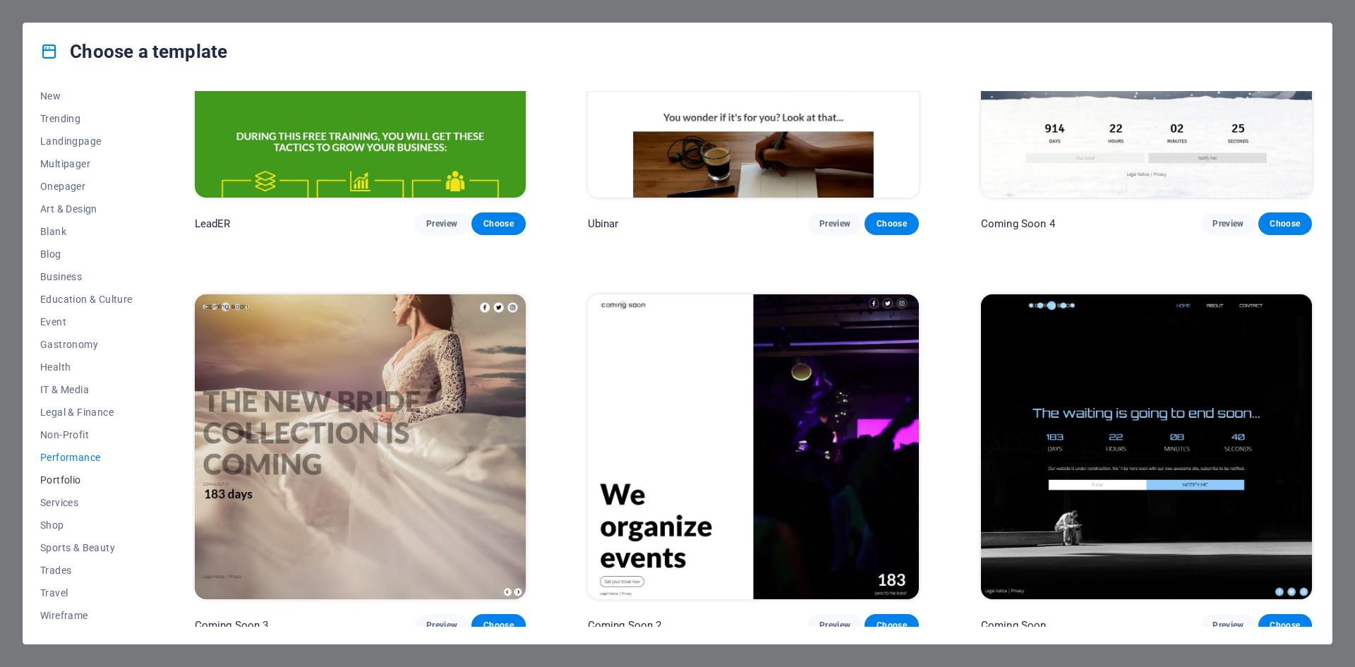
click at [70, 478] on span "Portfolio" at bounding box center [86, 479] width 92 height 11
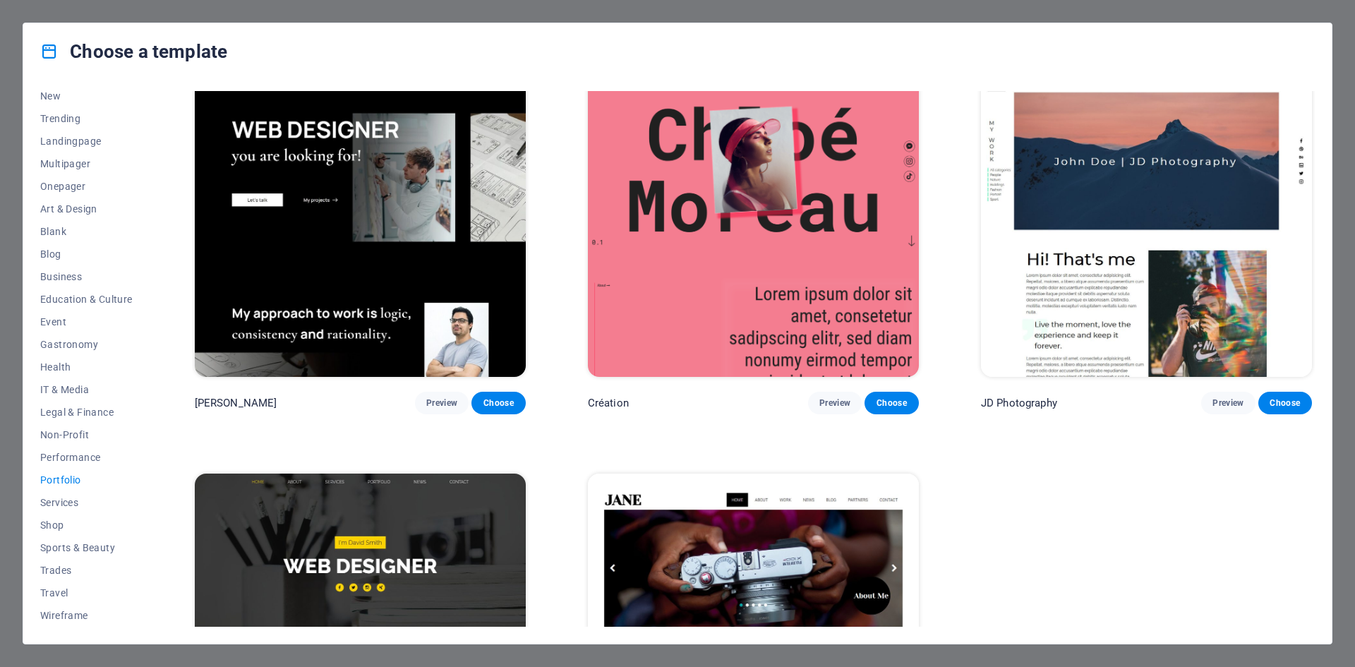
scroll to position [608, 0]
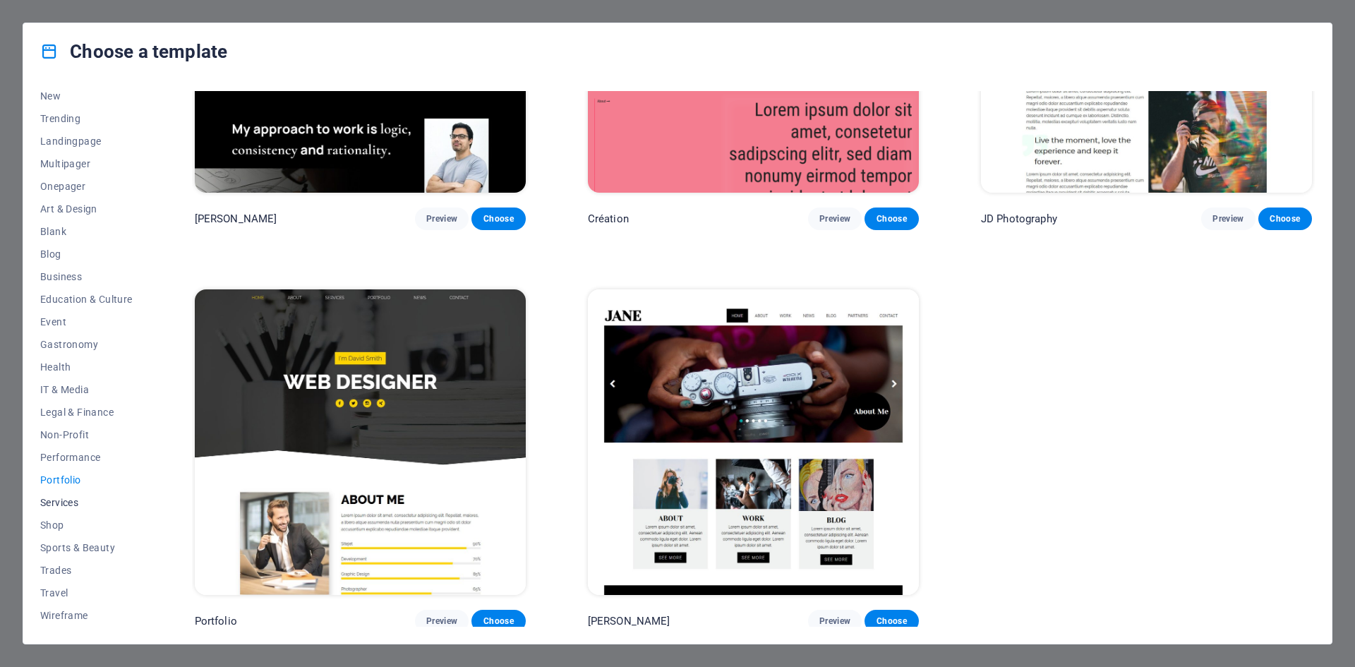
click at [64, 500] on span "Services" at bounding box center [86, 502] width 92 height 11
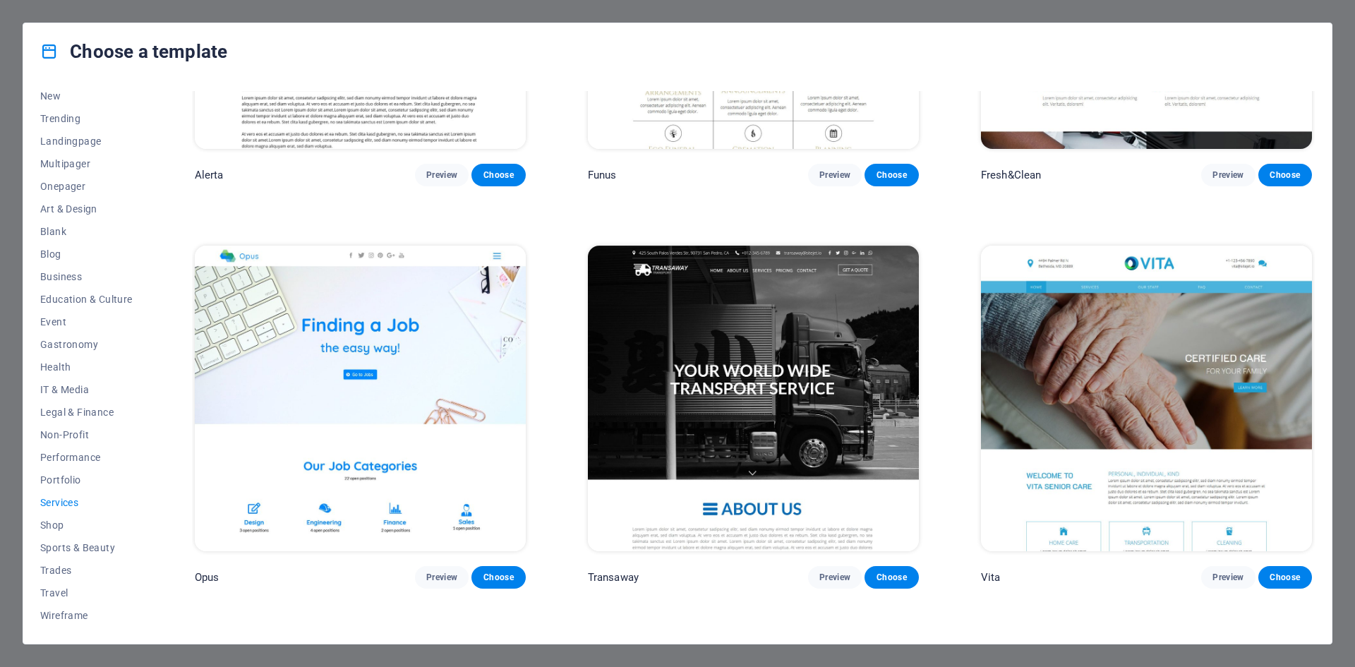
scroll to position [2608, 0]
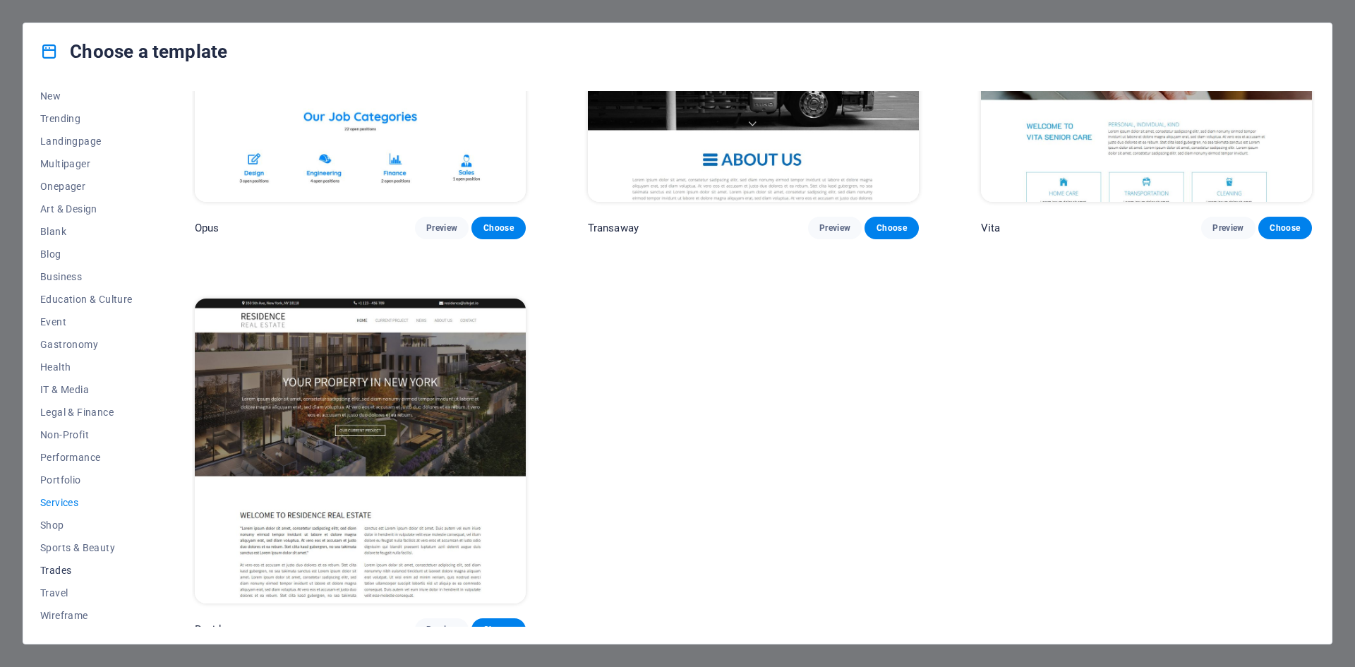
click at [56, 571] on span "Trades" at bounding box center [86, 570] width 92 height 11
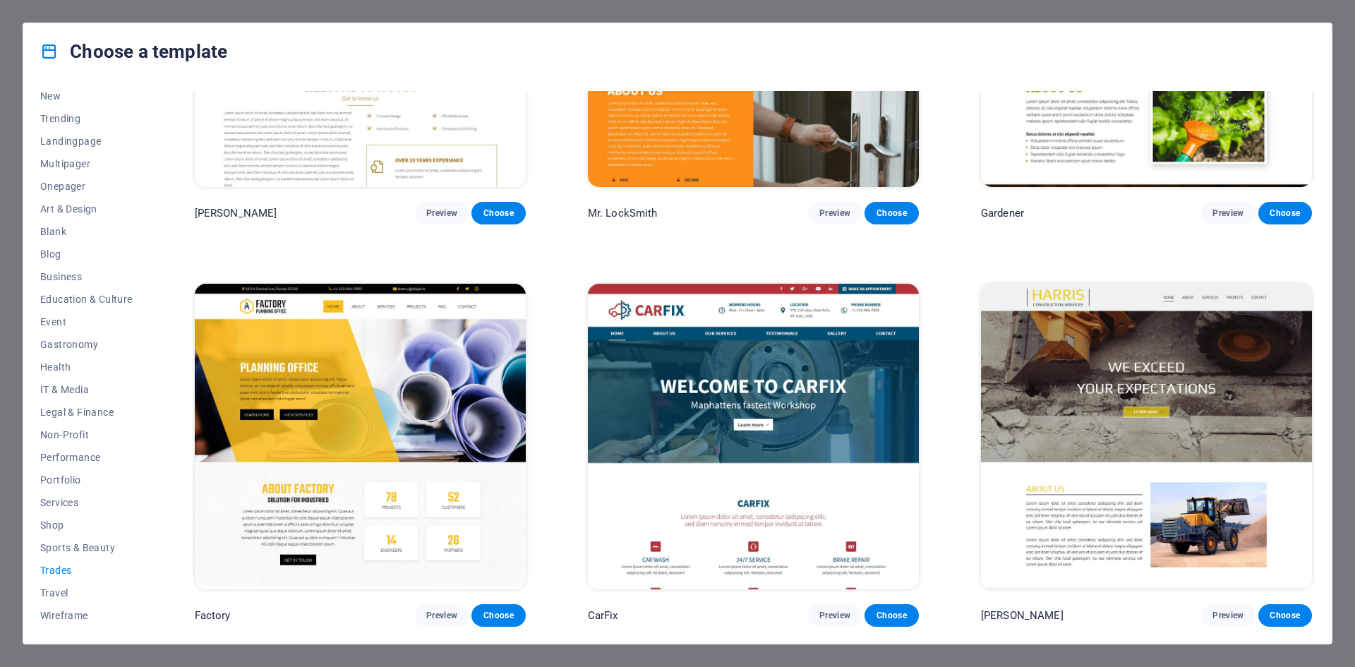
scroll to position [608, 0]
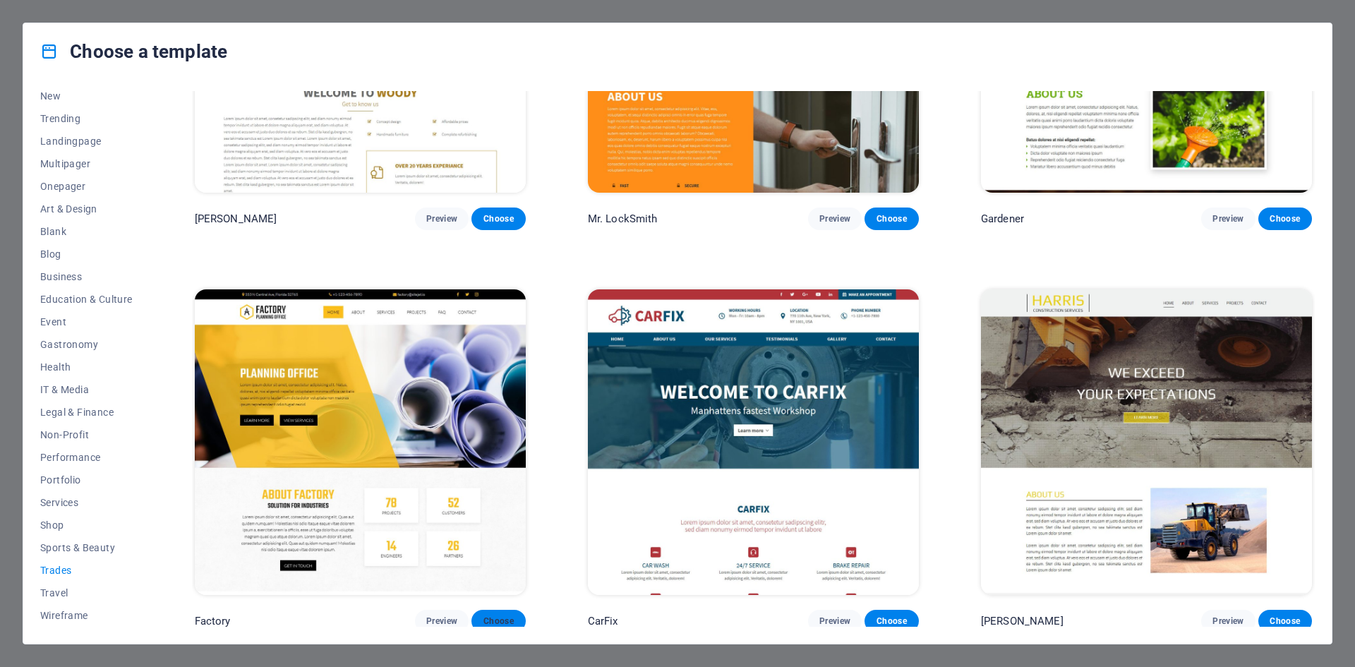
click at [508, 619] on span "Choose" at bounding box center [498, 620] width 31 height 11
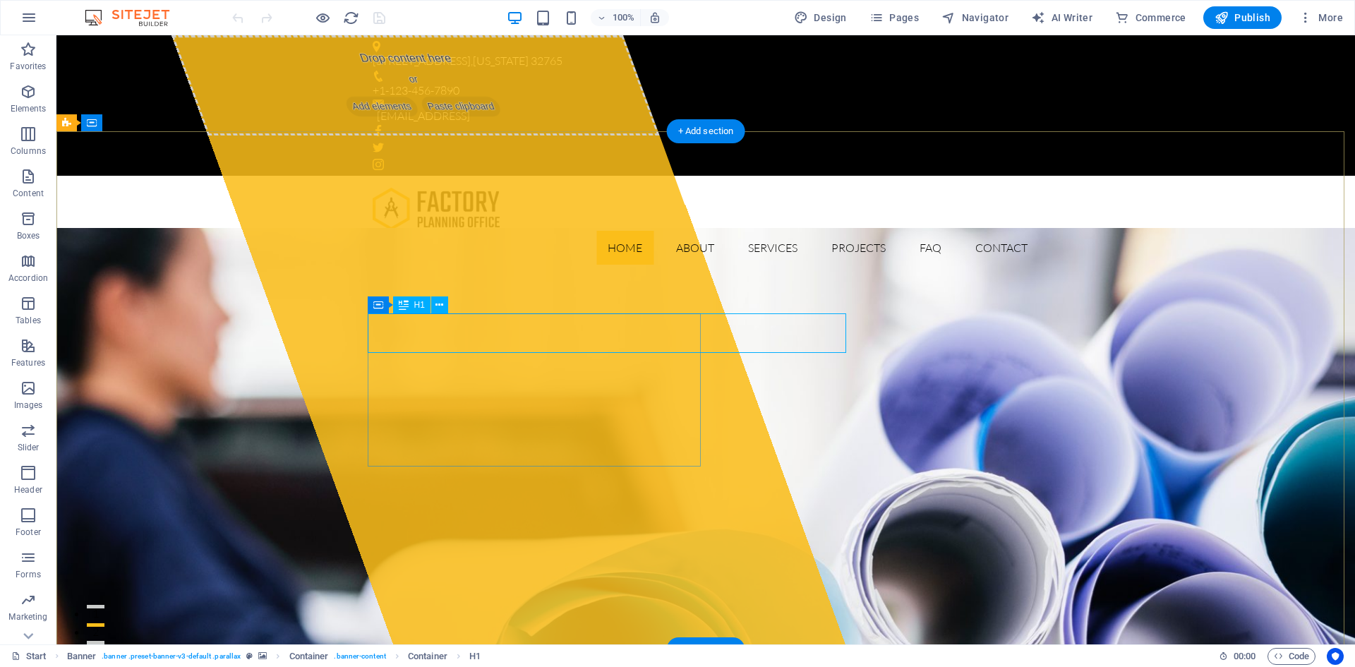
drag, startPoint x: 555, startPoint y: 330, endPoint x: 697, endPoint y: 331, distance: 141.2
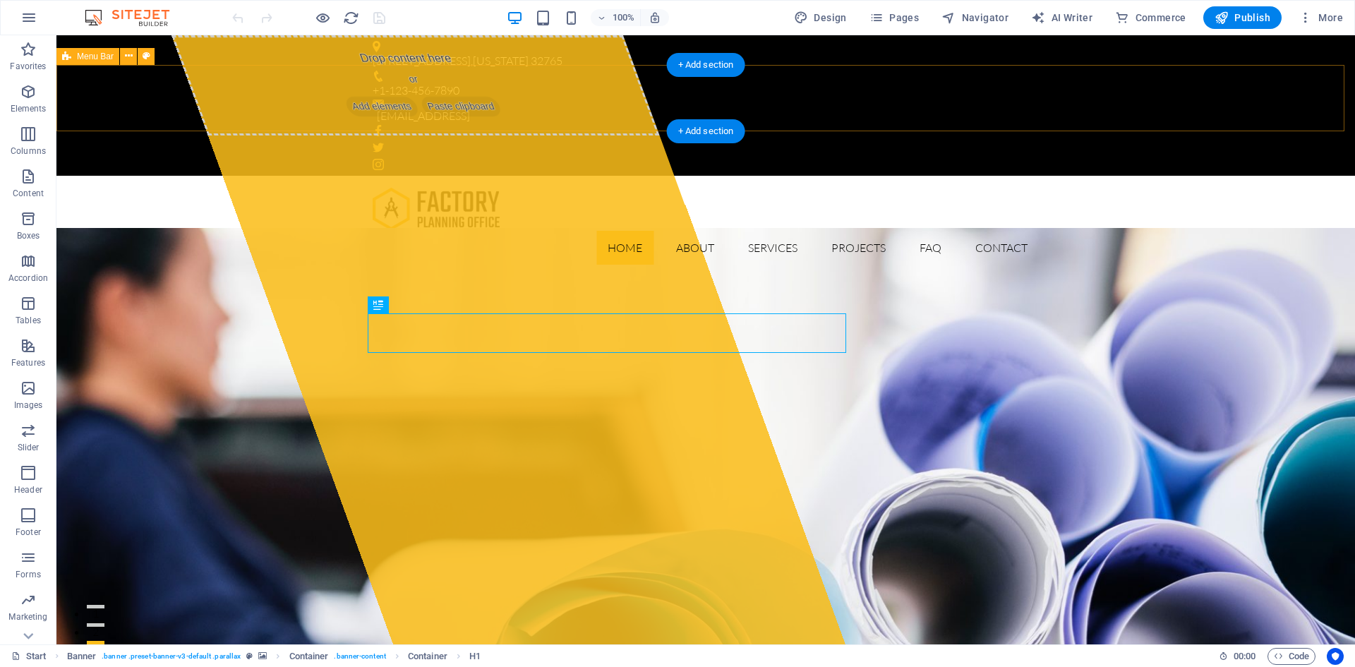
click at [279, 176] on div "Home About Services Projects FAQ Contact Menu" at bounding box center [705, 226] width 1299 height 100
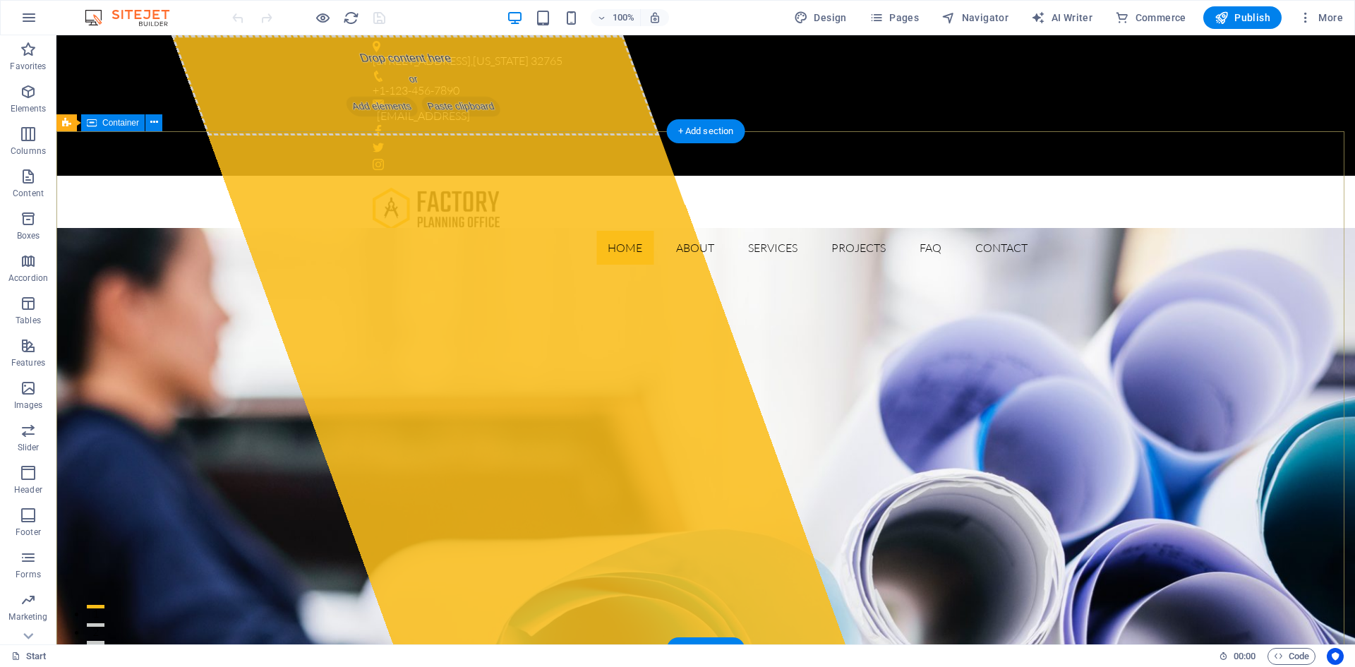
click at [119, 124] on span "Container" at bounding box center [120, 123] width 37 height 8
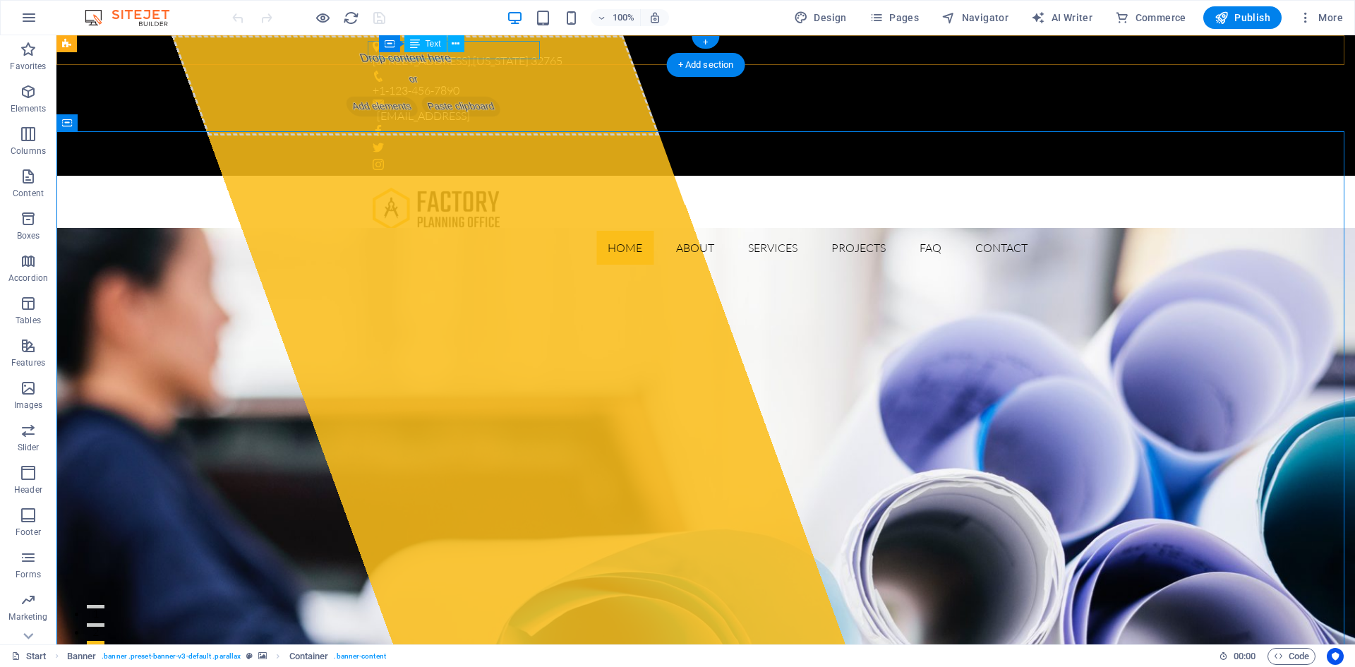
click at [488, 52] on div "[STREET_ADDRESS][US_STATE]" at bounding box center [700, 61] width 655 height 18
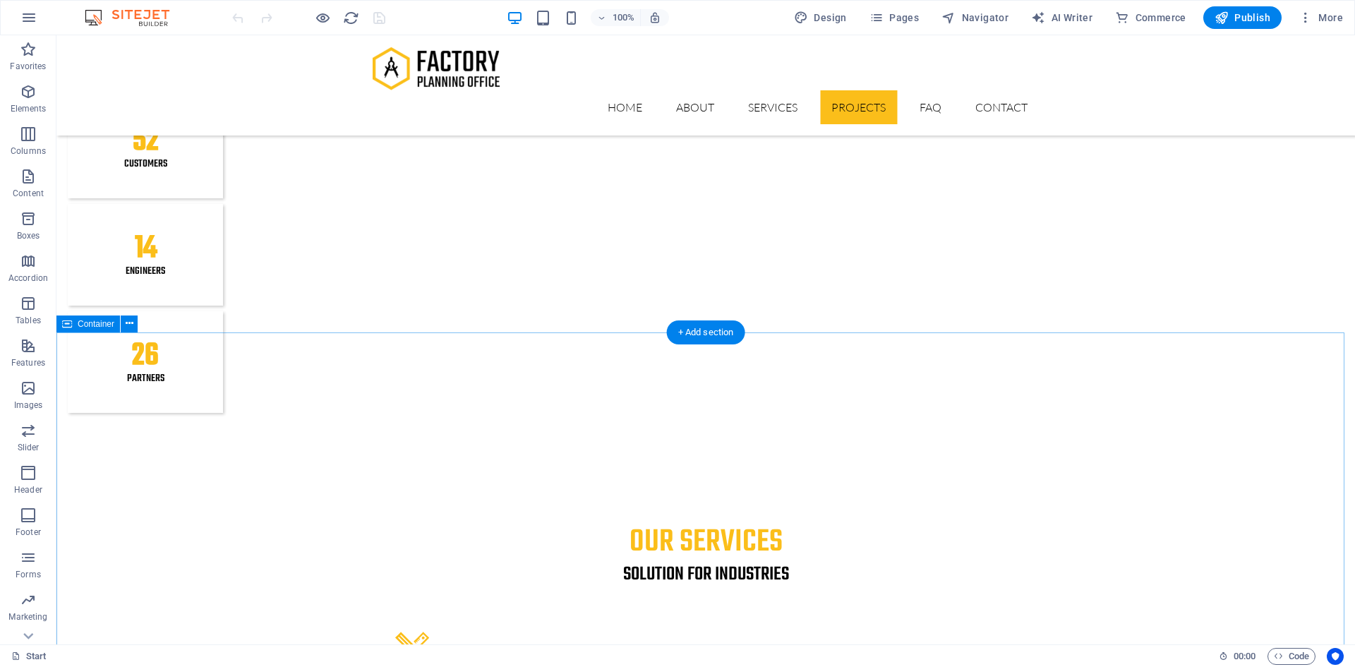
scroll to position [2047, 0]
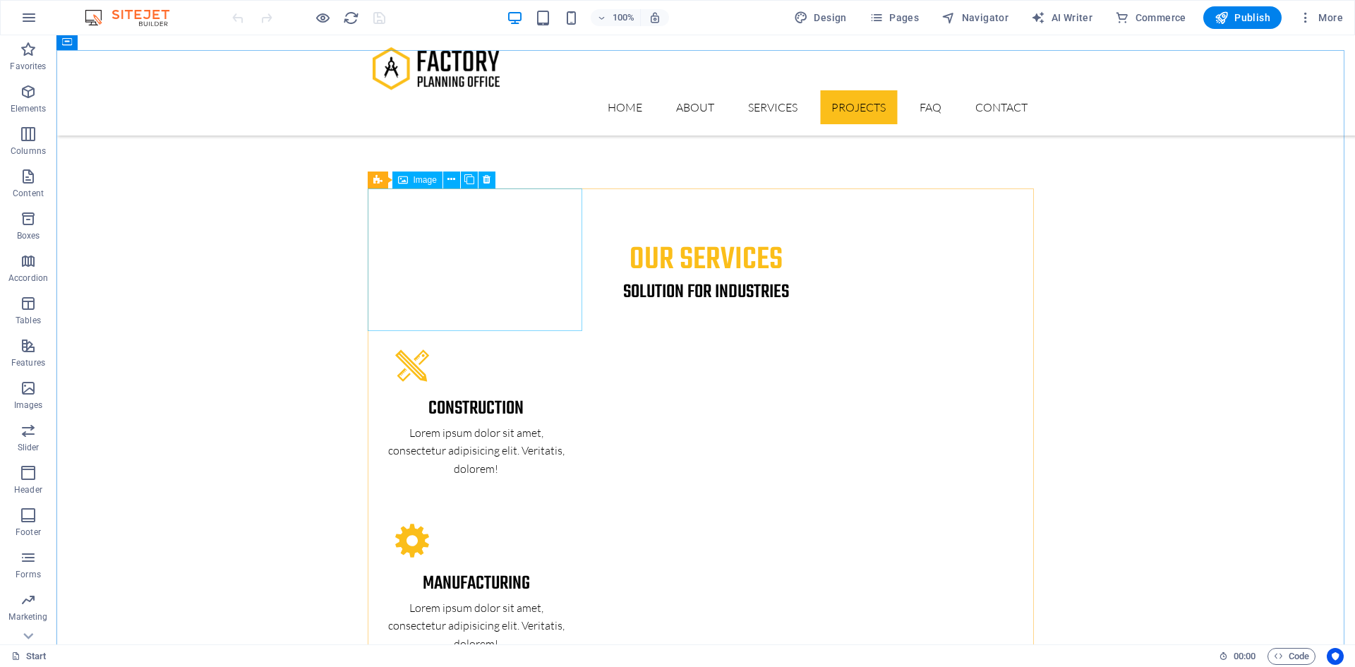
click at [423, 179] on span "Image" at bounding box center [425, 180] width 23 height 8
click at [373, 181] on icon at bounding box center [377, 179] width 9 height 17
click at [415, 186] on div "Image tabs" at bounding box center [402, 179] width 68 height 17
click at [448, 180] on icon at bounding box center [444, 179] width 8 height 15
click at [25, 188] on p "Content" at bounding box center [28, 193] width 31 height 11
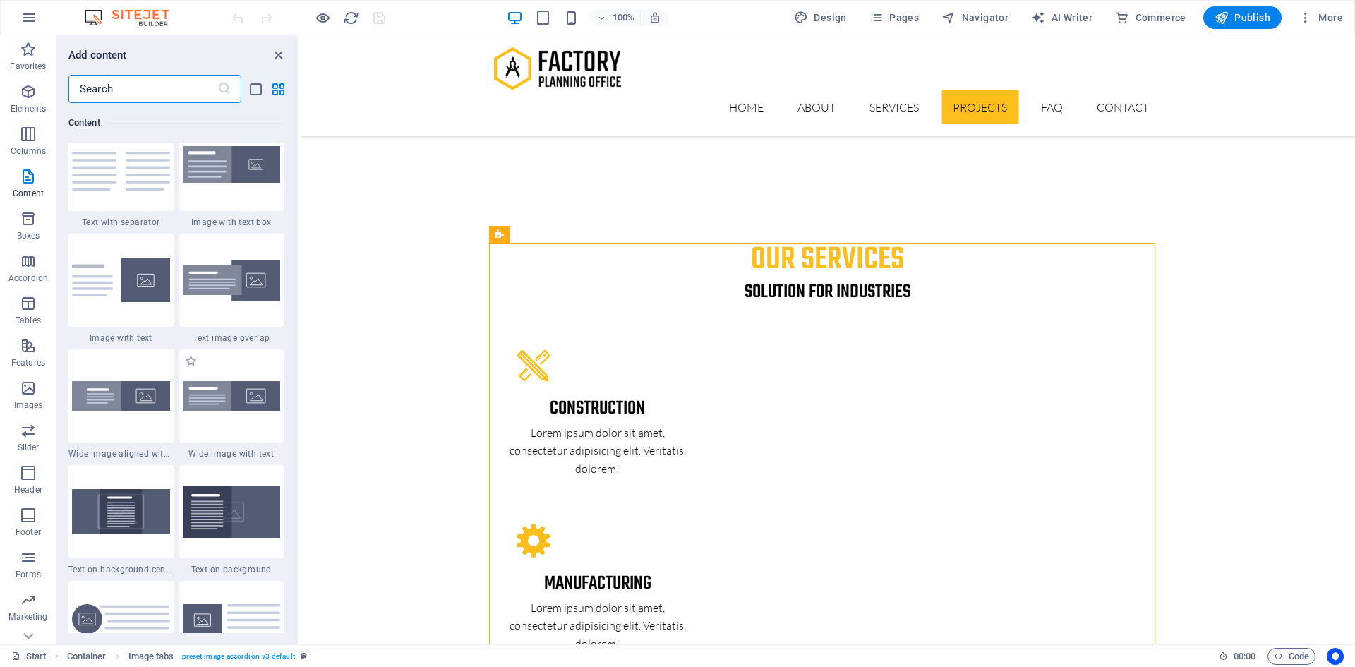
scroll to position [2752, 0]
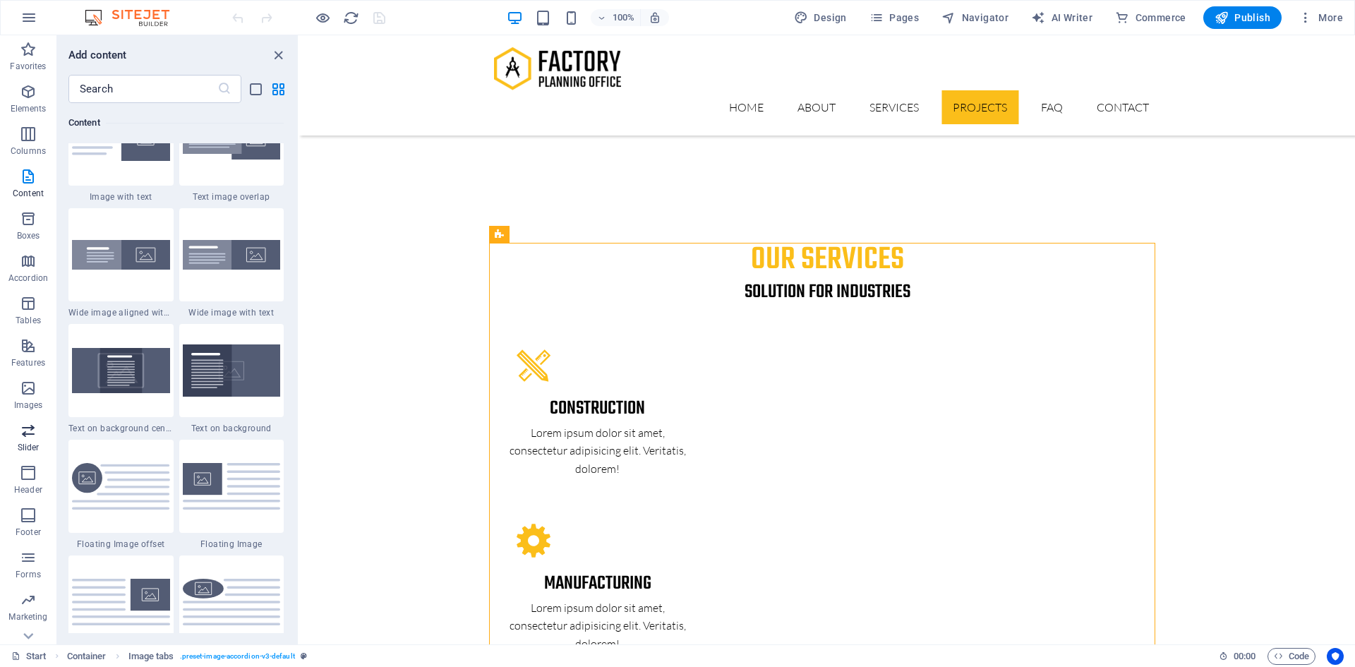
click at [26, 440] on span "Slider" at bounding box center [28, 439] width 56 height 34
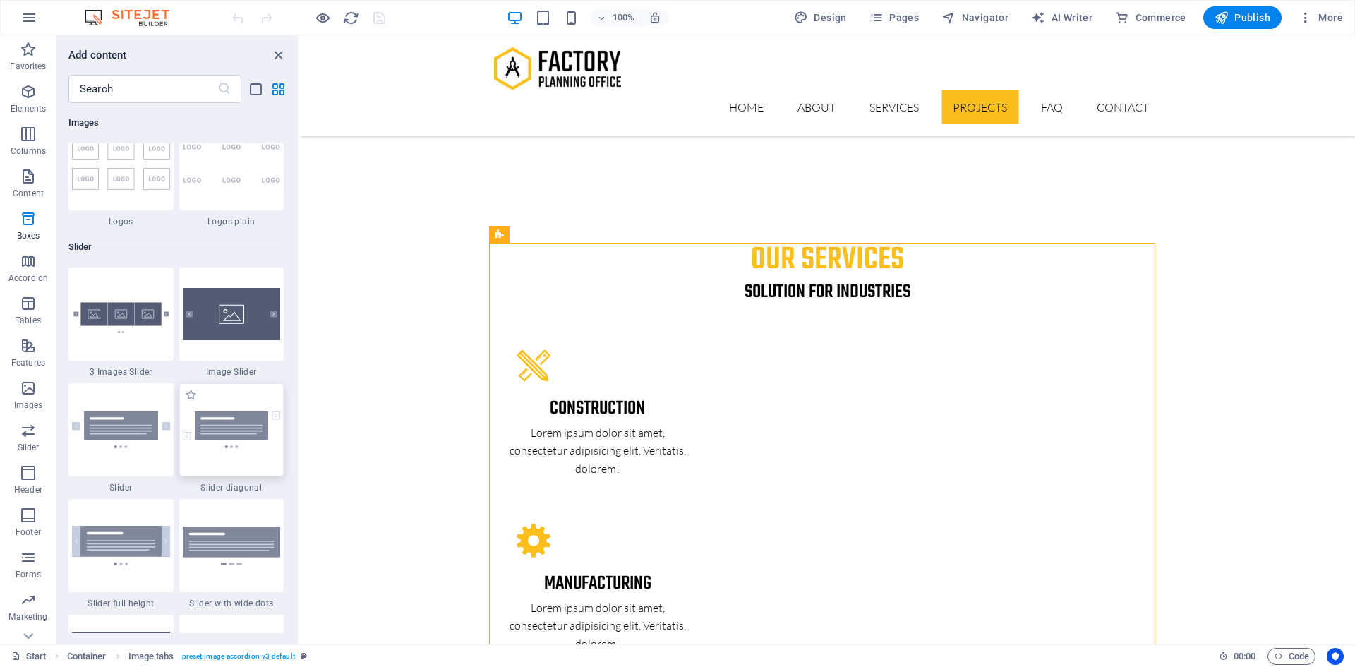
scroll to position [8001, 0]
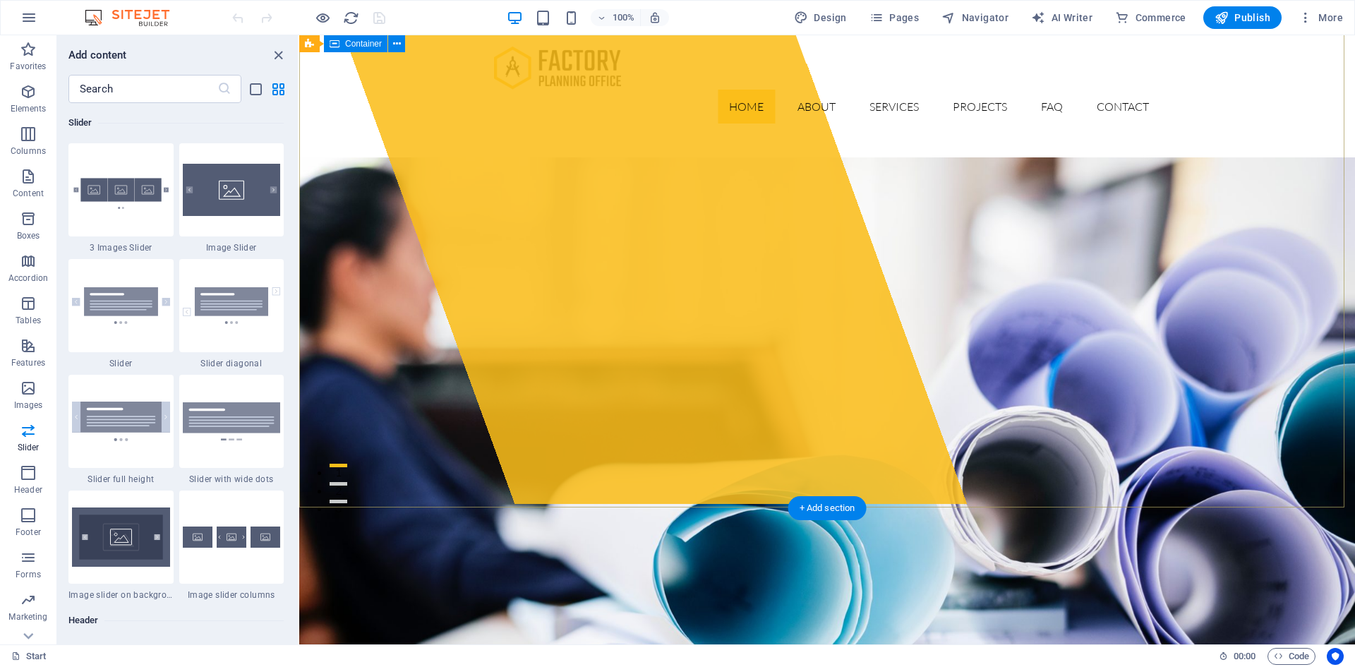
scroll to position [0, 0]
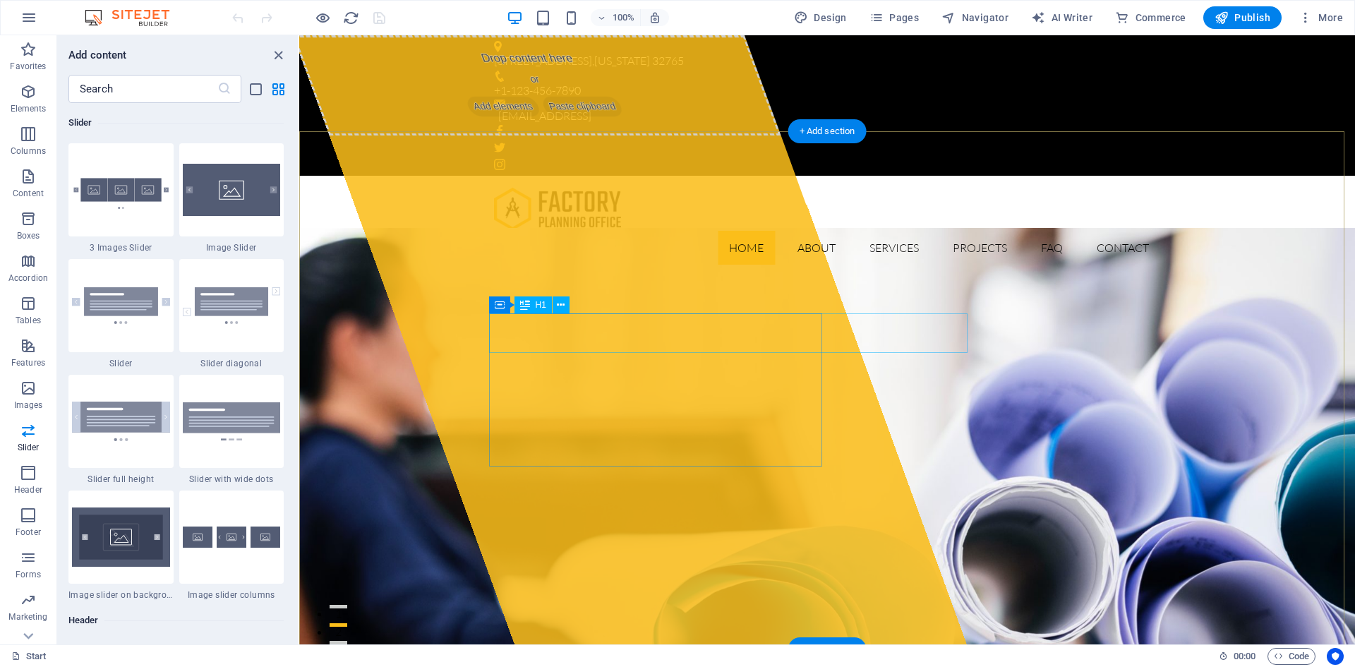
drag, startPoint x: 672, startPoint y: 330, endPoint x: 816, endPoint y: 342, distance: 144.5
click at [498, 304] on icon at bounding box center [500, 304] width 10 height 17
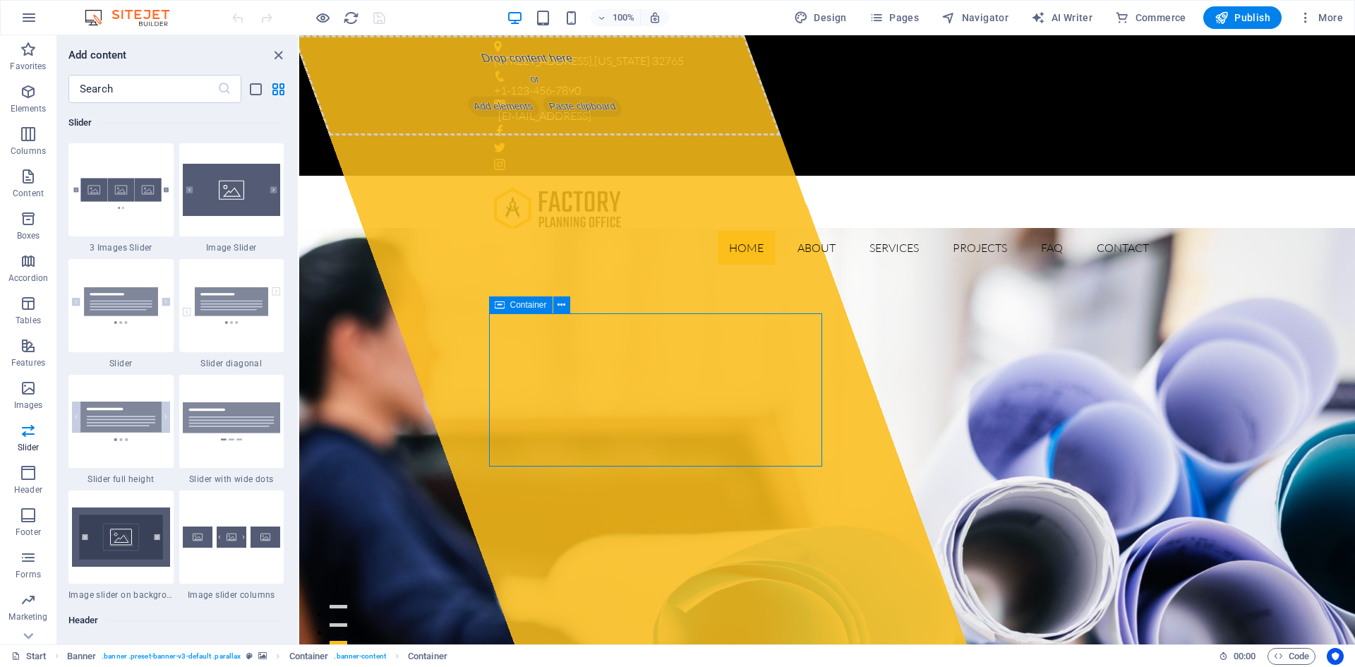
click at [531, 306] on span "Container" at bounding box center [528, 305] width 37 height 8
click at [560, 305] on icon at bounding box center [562, 305] width 8 height 15
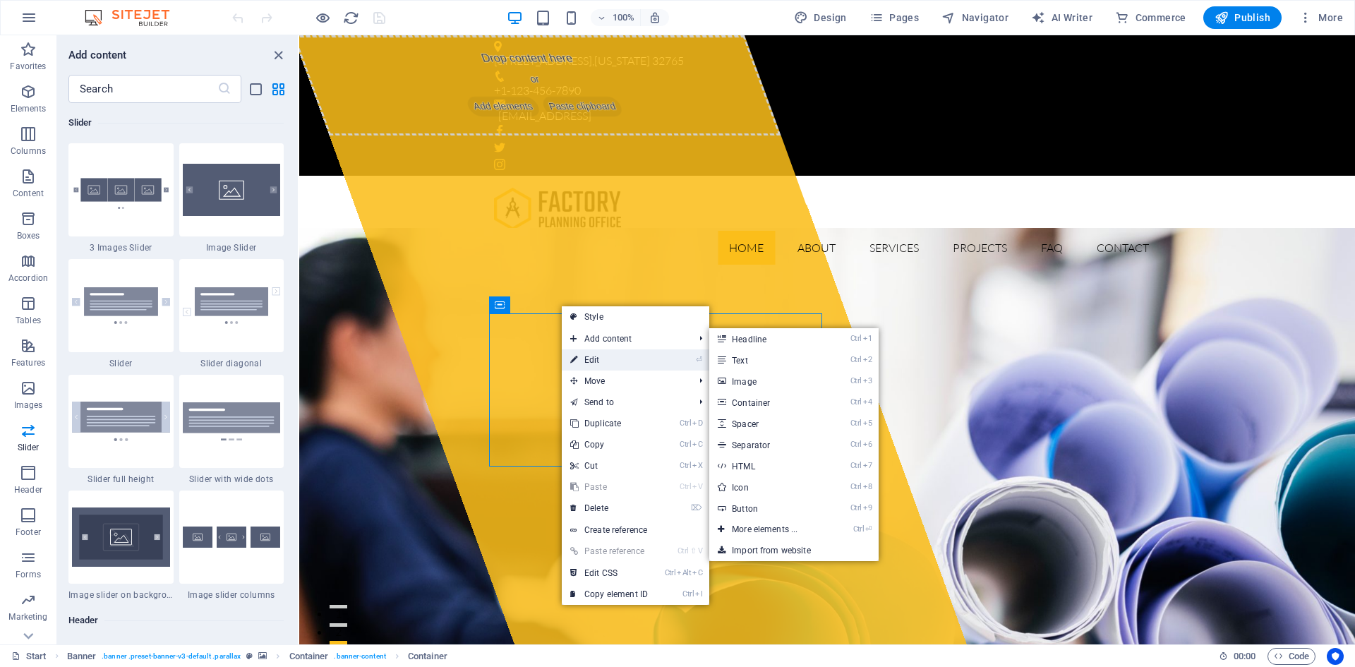
click at [599, 359] on link "⏎ Edit" at bounding box center [609, 359] width 95 height 21
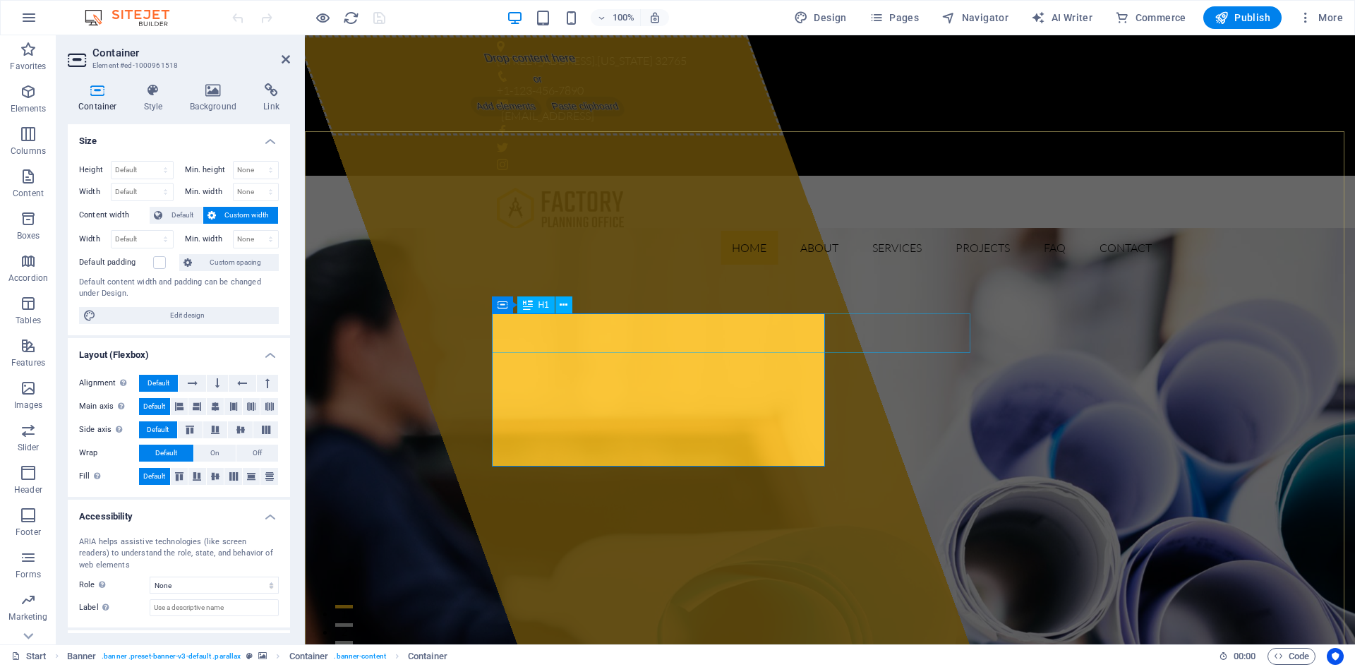
drag, startPoint x: 677, startPoint y: 327, endPoint x: 843, endPoint y: 340, distance: 166.4
click at [95, 92] on icon at bounding box center [98, 90] width 60 height 14
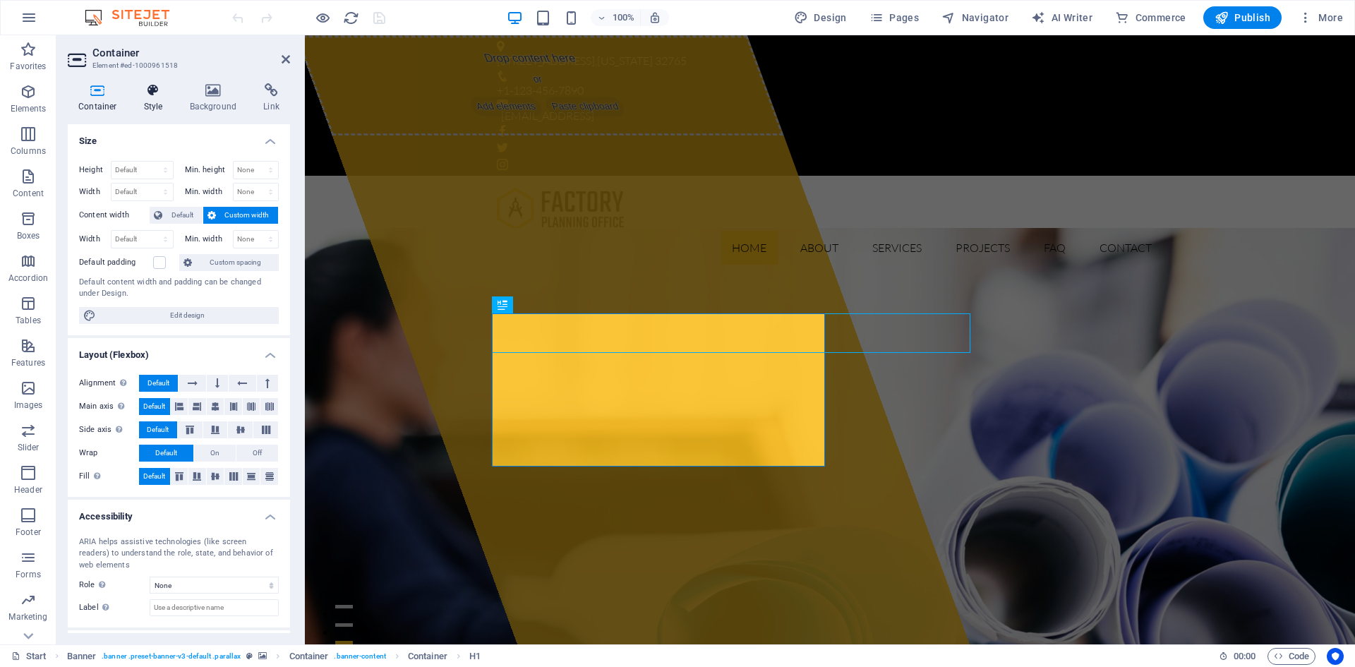
click at [151, 103] on h4 "Style" at bounding box center [156, 98] width 46 height 30
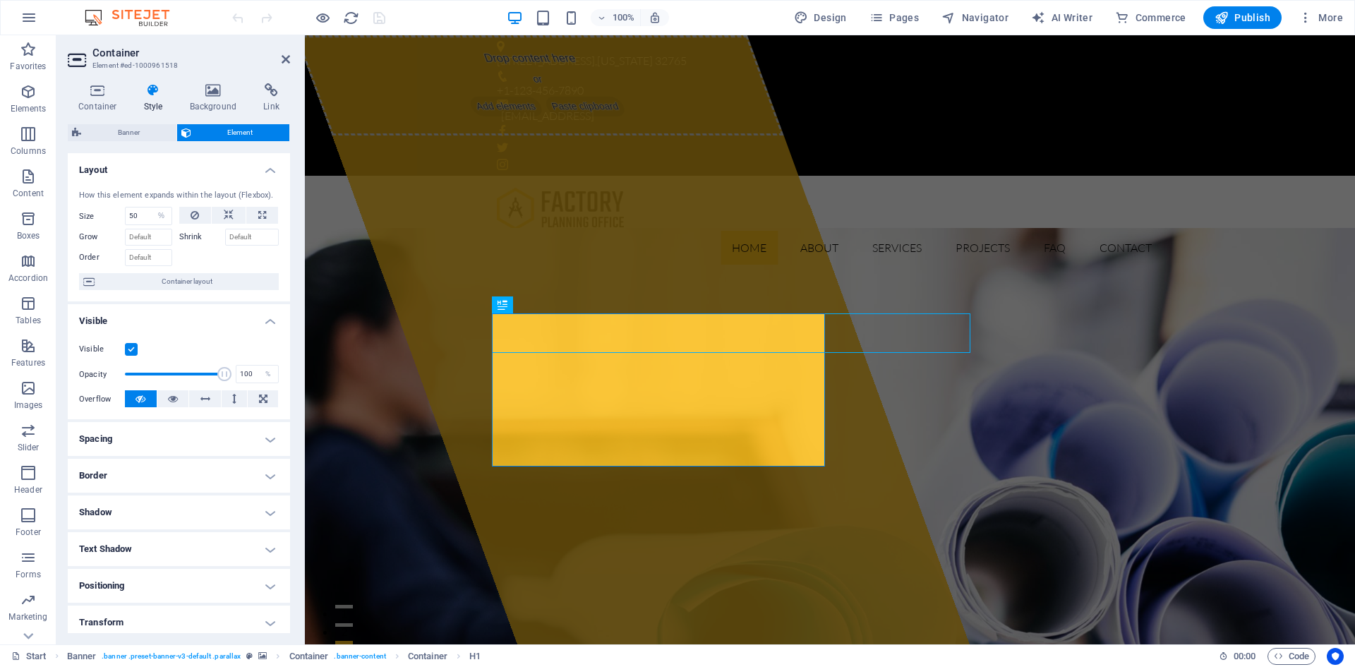
click at [121, 59] on h3 "Element #ed-1000961518" at bounding box center [176, 65] width 169 height 13
click at [140, 400] on icon at bounding box center [141, 398] width 10 height 17
click at [171, 397] on icon at bounding box center [173, 398] width 10 height 17
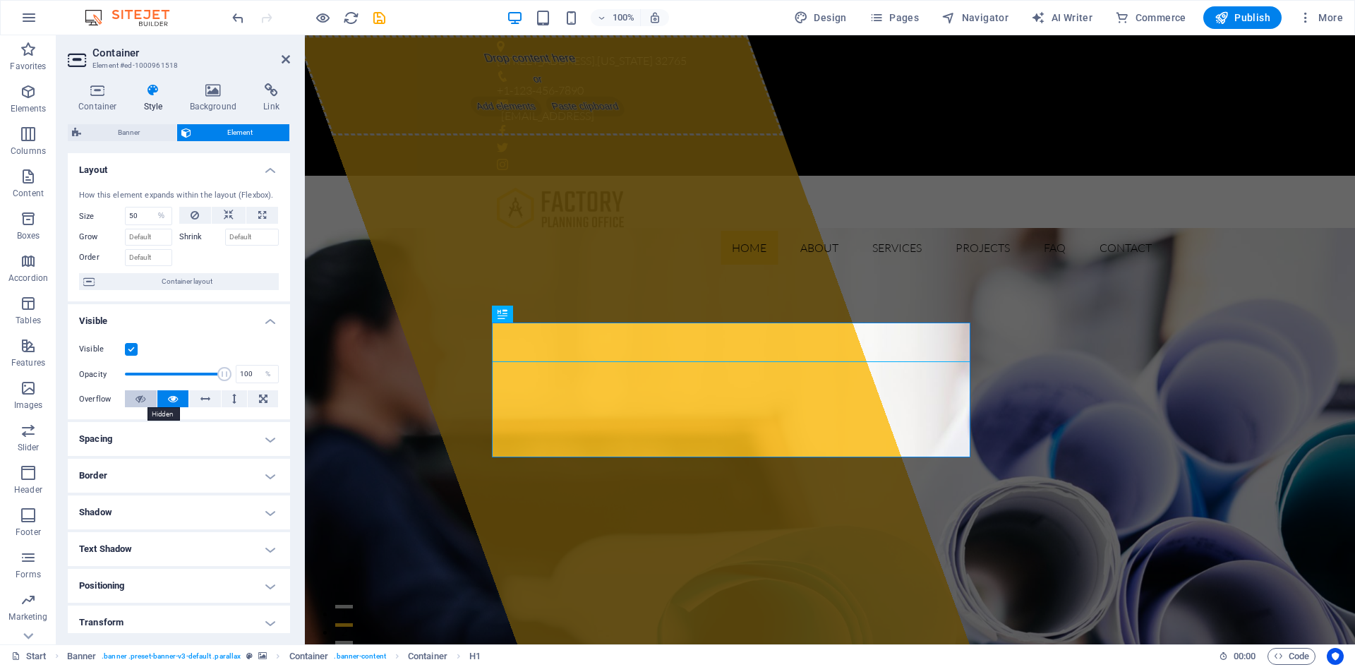
click at [141, 399] on icon at bounding box center [141, 398] width 10 height 17
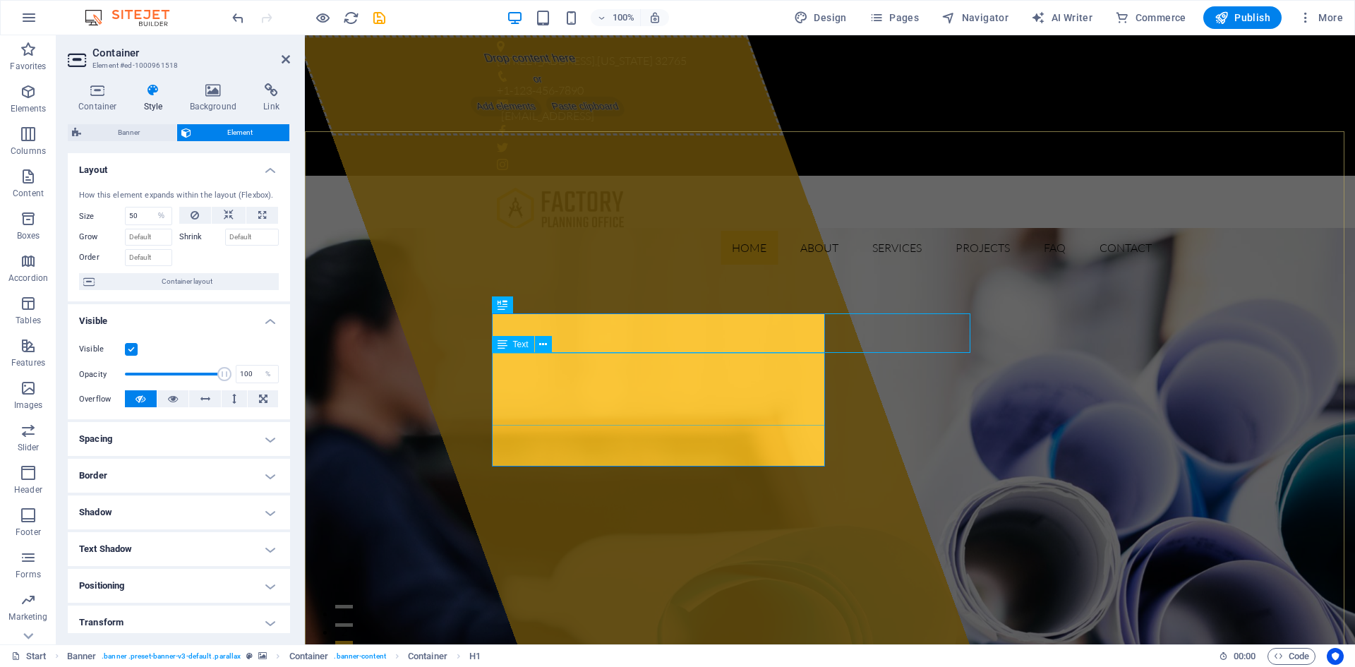
click at [513, 345] on span "Text" at bounding box center [521, 344] width 16 height 8
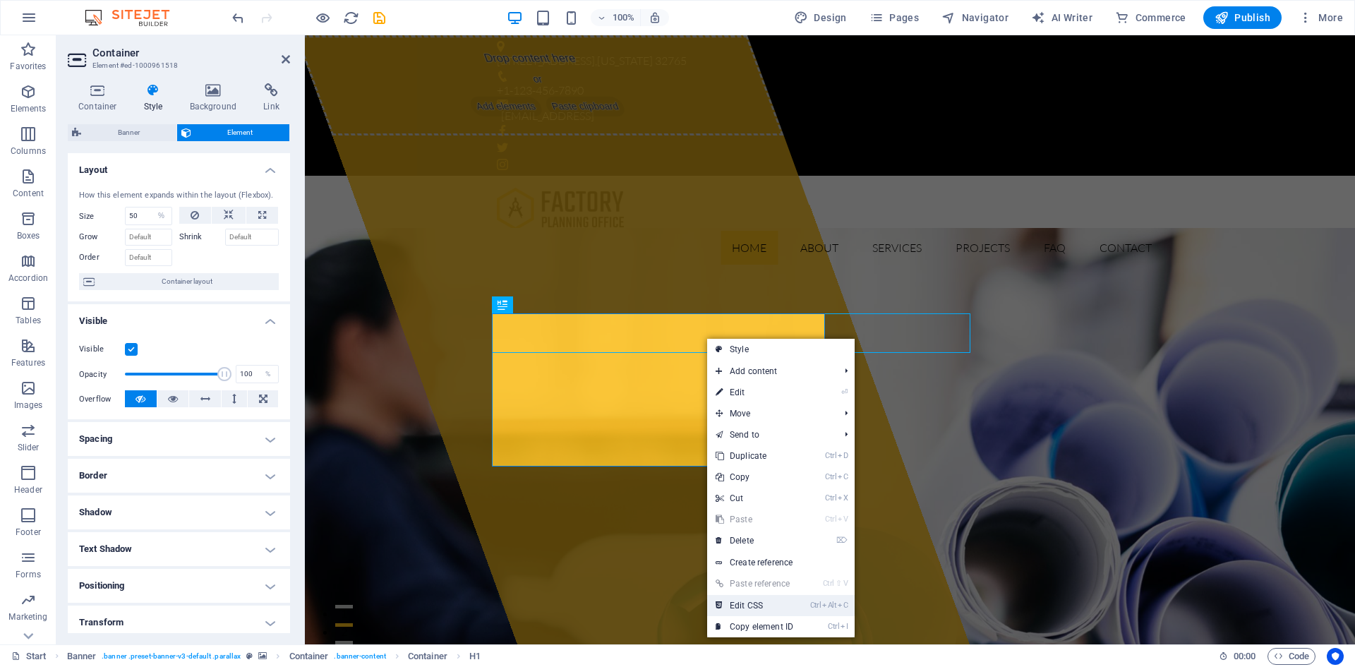
click at [783, 606] on link "Ctrl Alt C Edit CSS" at bounding box center [754, 605] width 95 height 21
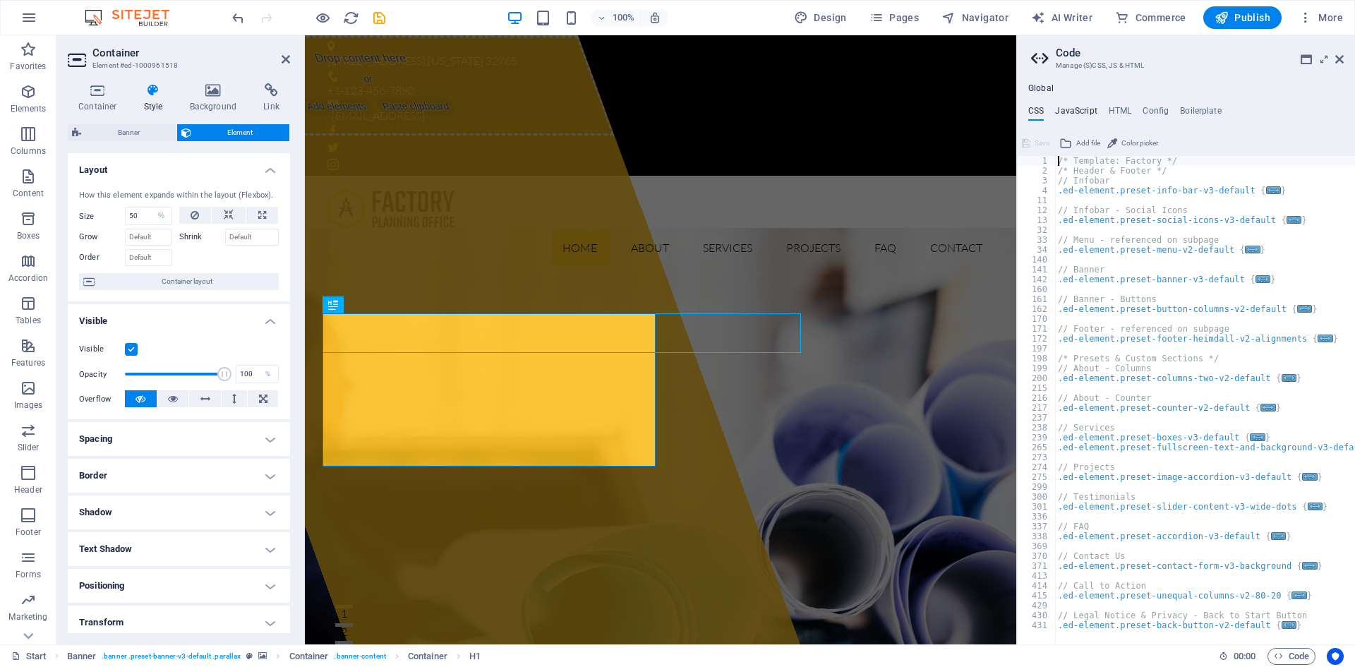
click at [1074, 106] on h4 "JavaScript" at bounding box center [1076, 114] width 42 height 16
type textarea "/* JS for preset "Menu V2" */"
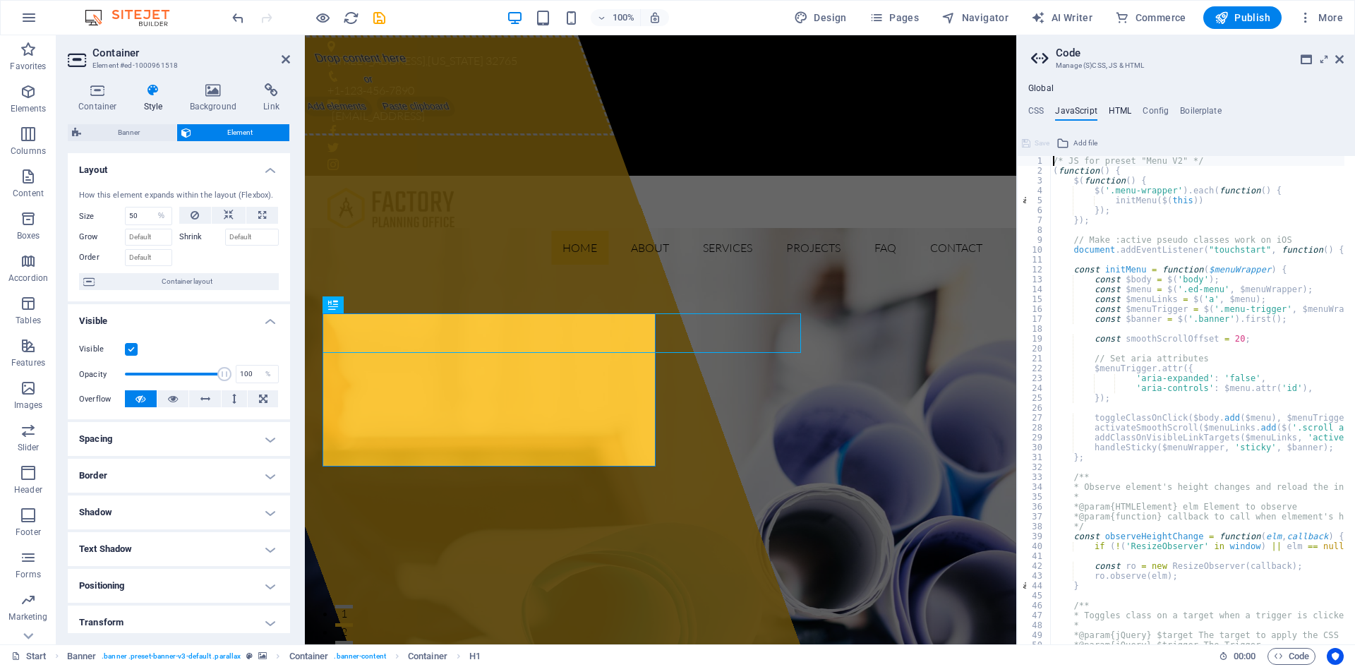
click at [1119, 111] on h4 "HTML" at bounding box center [1120, 114] width 23 height 16
type textarea "<a href="#main-content" class="wv-link-content button">Skip to main content</a>"
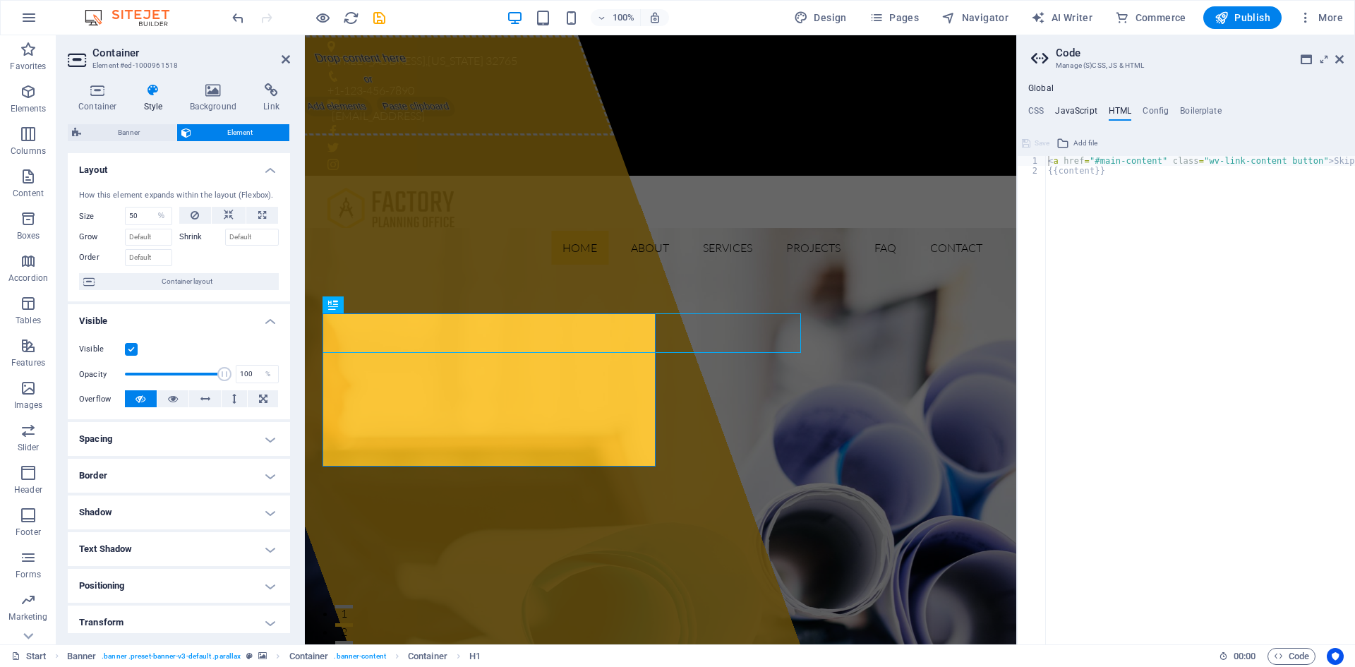
click at [1084, 114] on h4 "JavaScript" at bounding box center [1076, 114] width 42 height 16
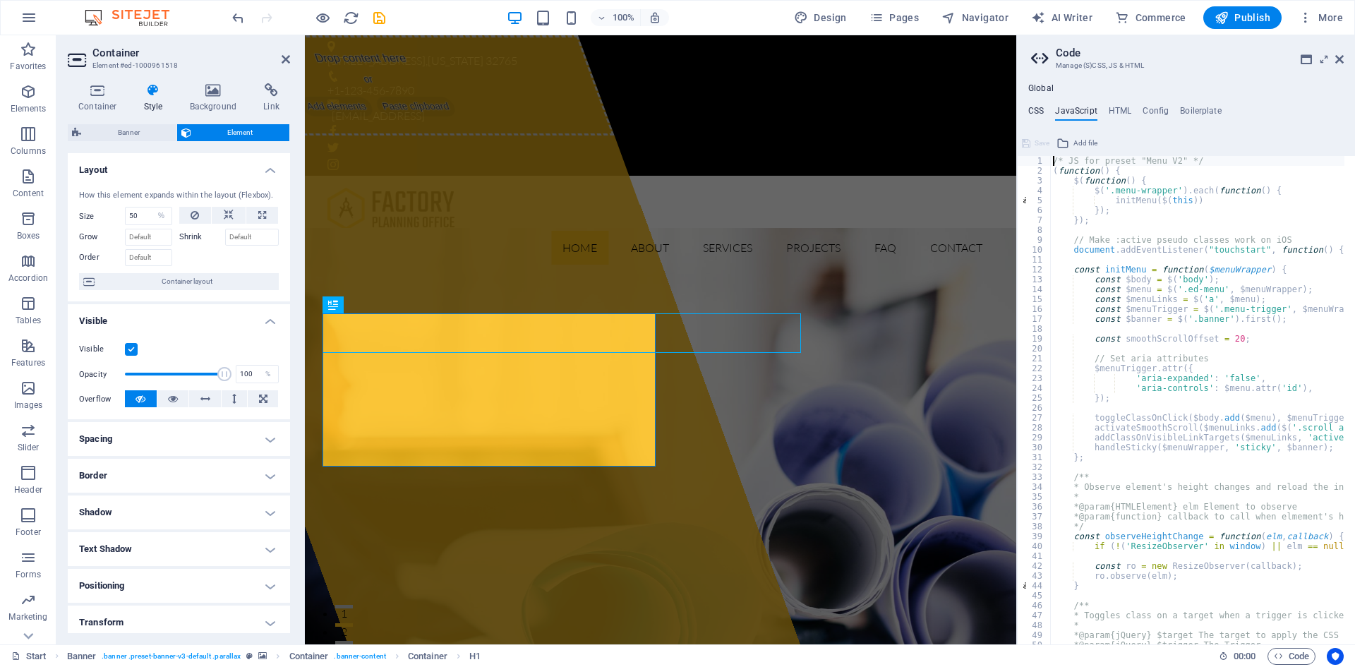
click at [1037, 111] on h4 "CSS" at bounding box center [1036, 114] width 16 height 16
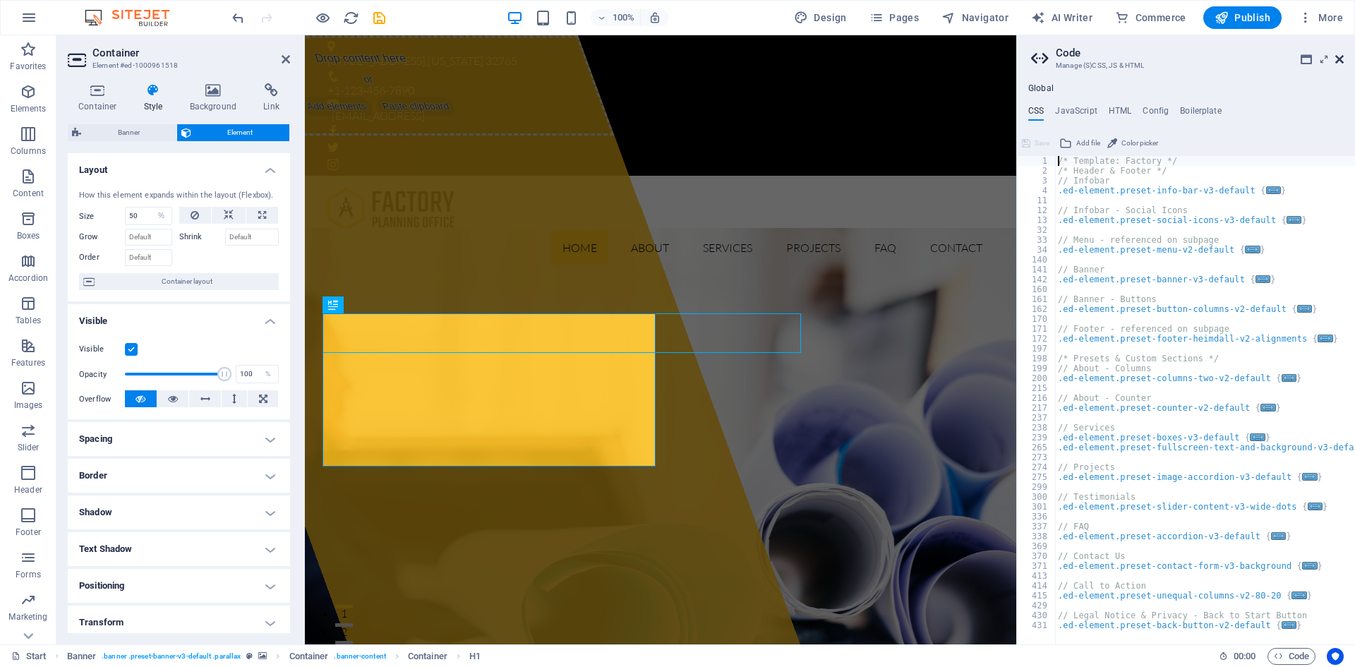
drag, startPoint x: 1035, startPoint y: 26, endPoint x: 1341, endPoint y: 61, distance: 307.6
click at [1341, 61] on icon at bounding box center [1339, 59] width 8 height 11
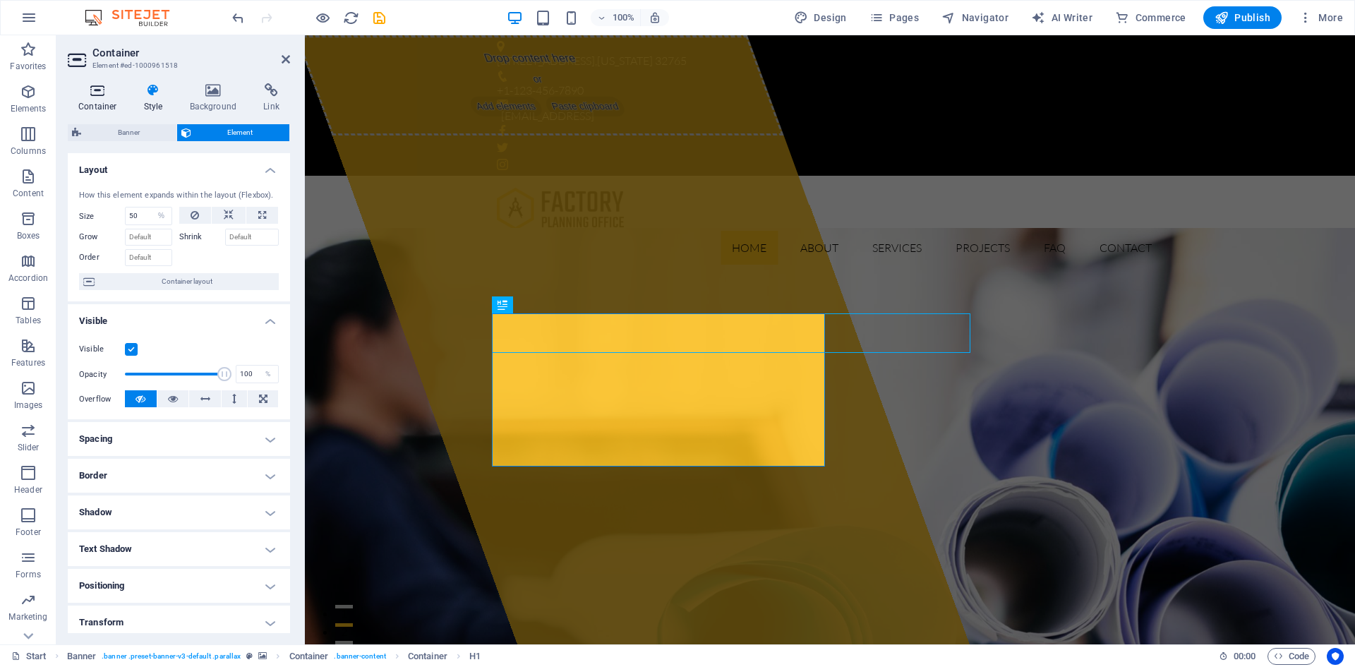
click at [92, 99] on h4 "Container" at bounding box center [101, 98] width 66 height 30
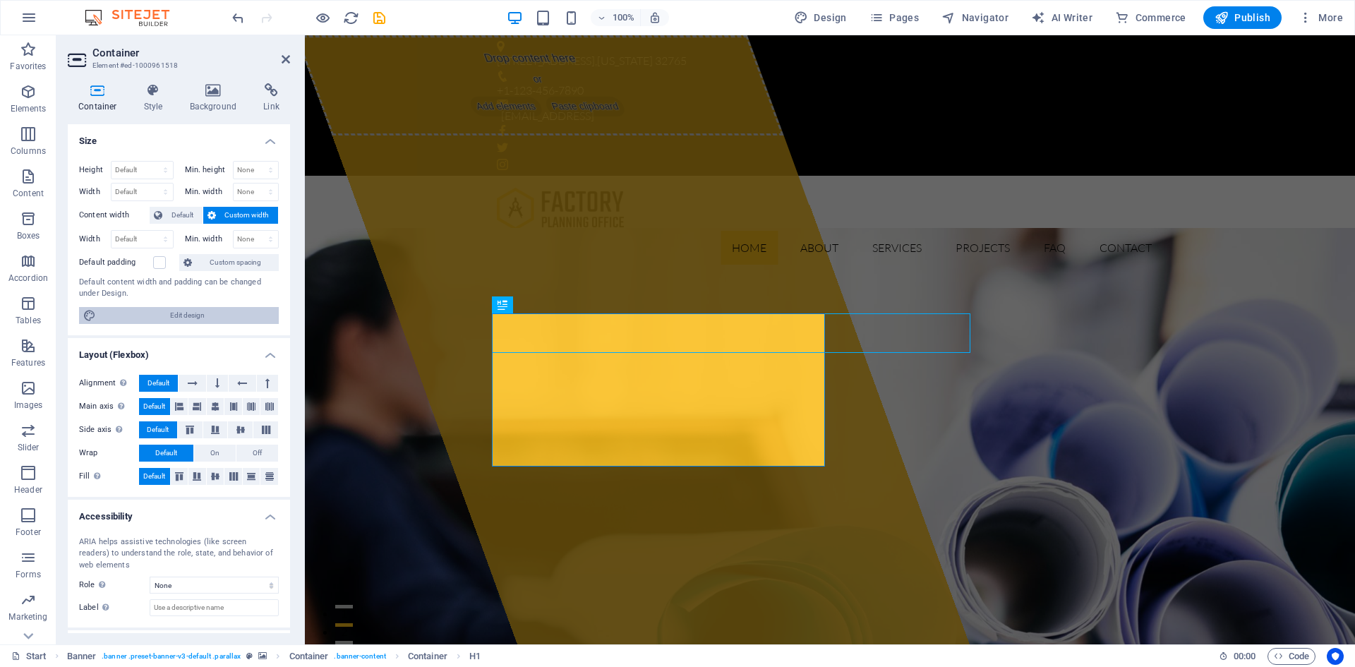
drag, startPoint x: 184, startPoint y: 315, endPoint x: 452, endPoint y: 177, distance: 301.8
click at [184, 315] on span "Edit design" at bounding box center [187, 315] width 174 height 17
select select "px"
select select "300"
select select "px"
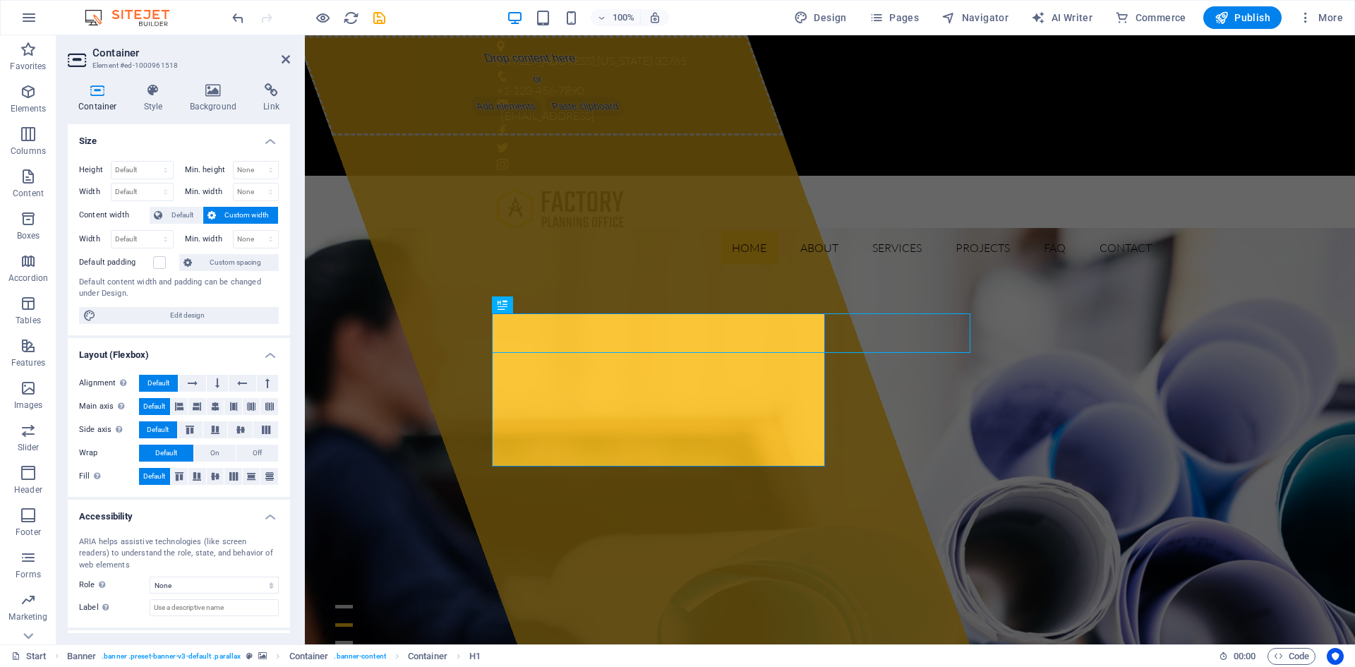
select select "rem"
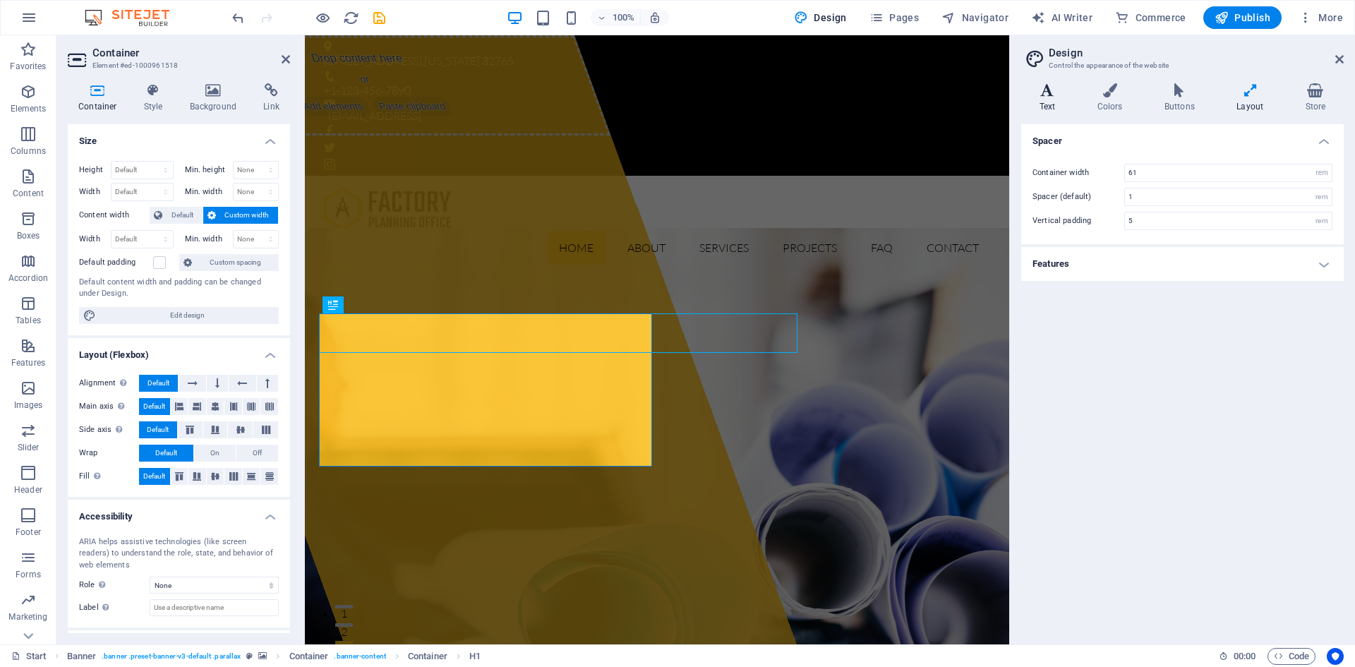
click at [1047, 100] on h4 "Text" at bounding box center [1050, 98] width 58 height 30
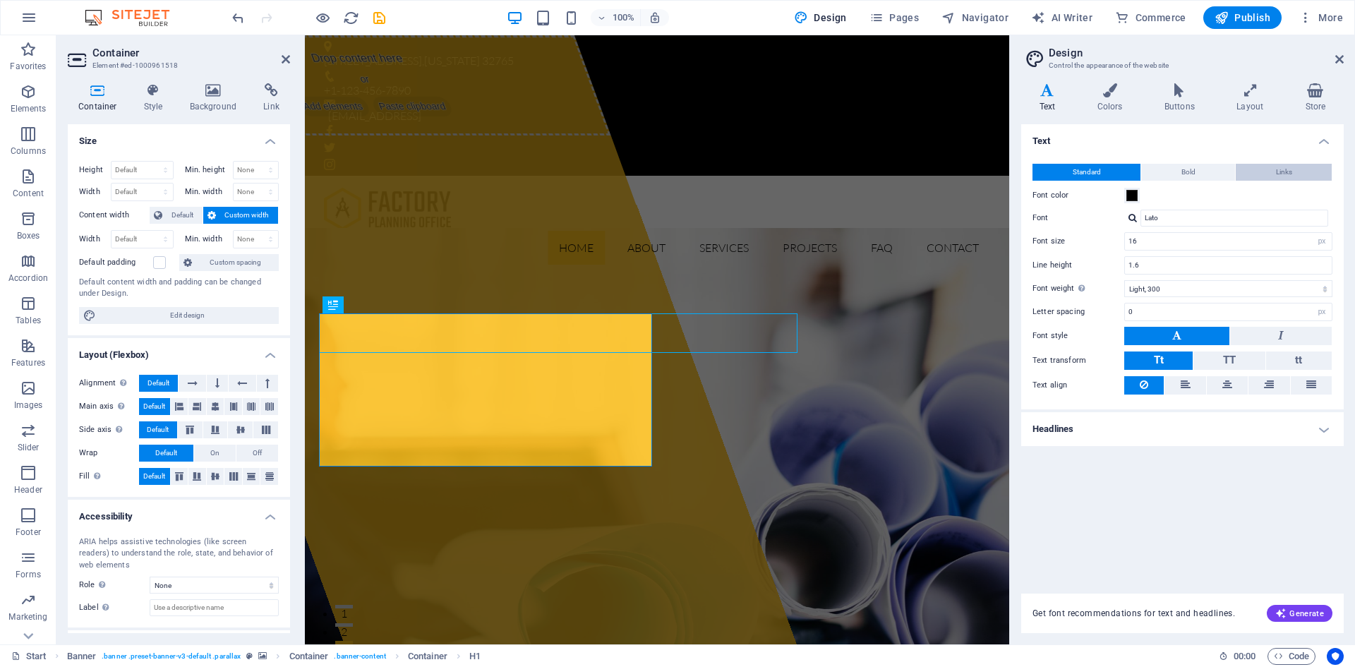
click at [1200, 172] on button "Bold" at bounding box center [1188, 172] width 94 height 17
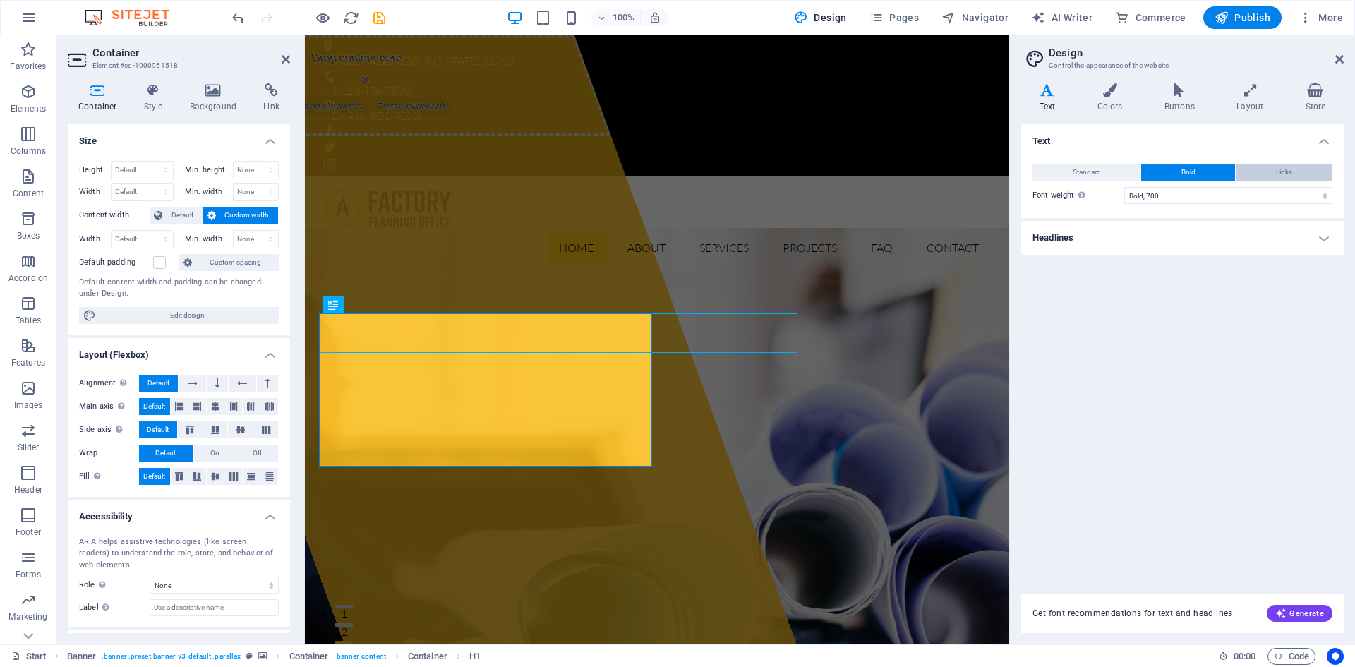
click at [1295, 167] on button "Links" at bounding box center [1284, 172] width 96 height 17
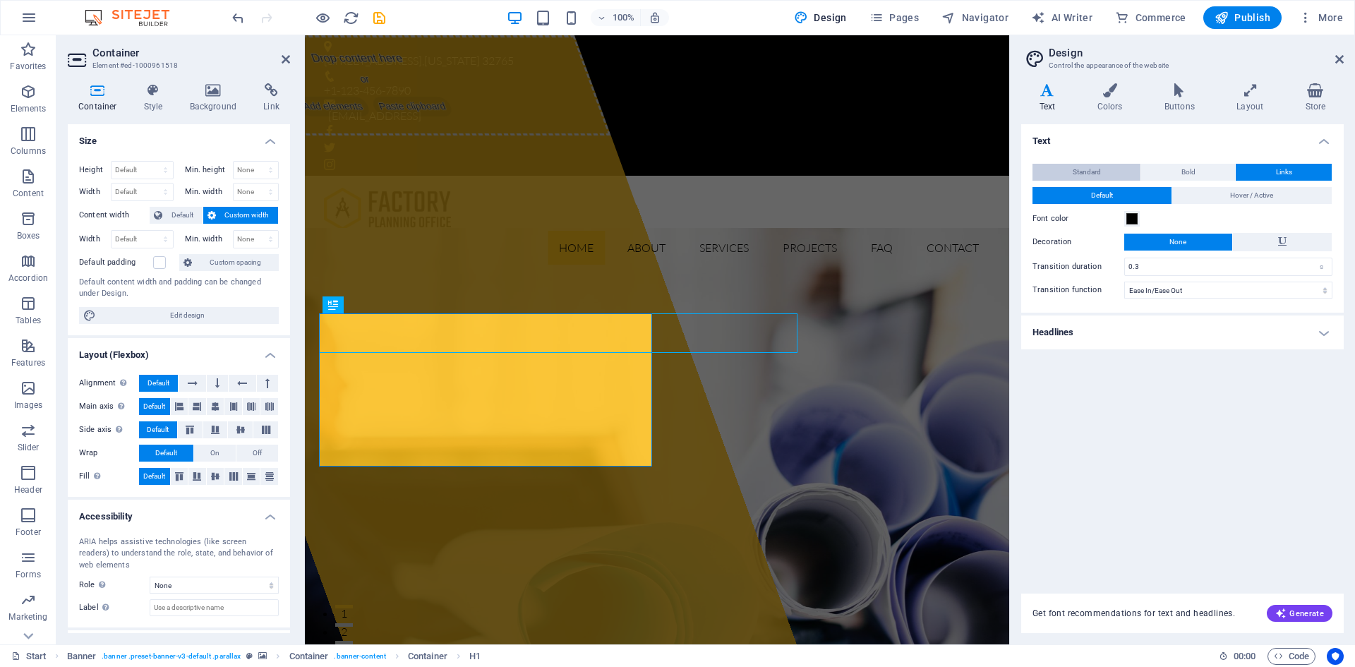
click at [1061, 168] on button "Standard" at bounding box center [1087, 172] width 108 height 17
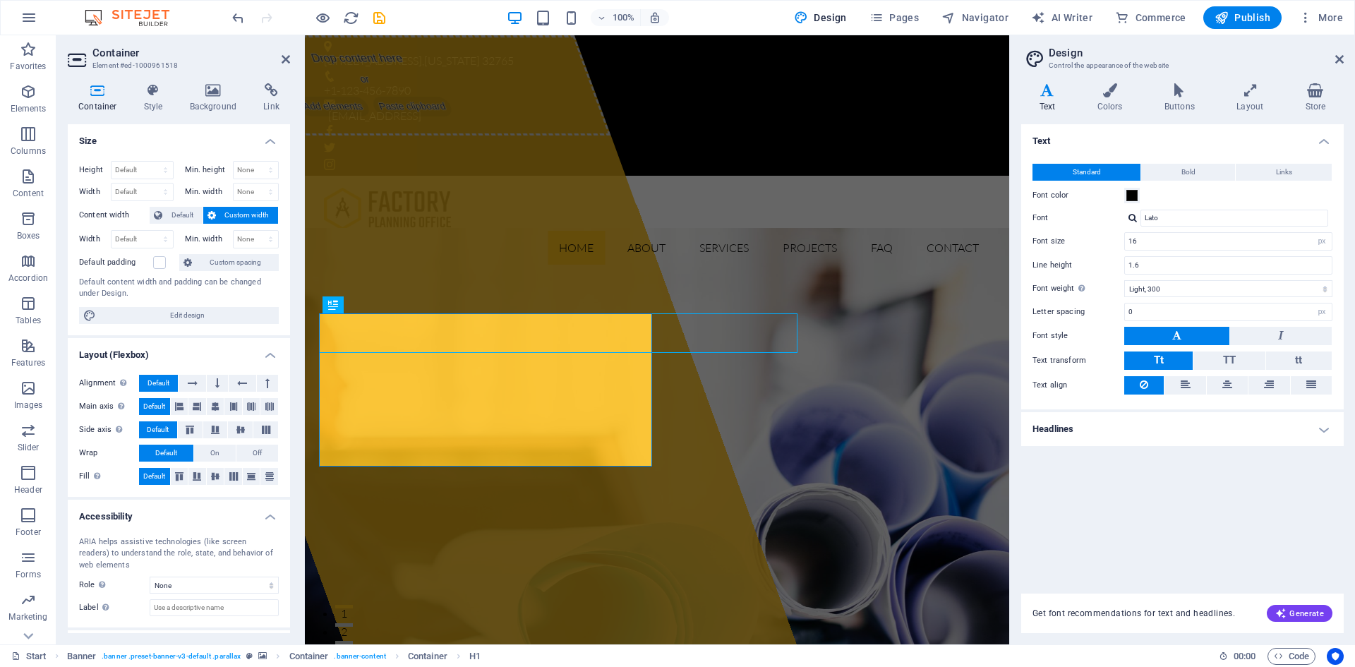
click at [1085, 424] on h4 "Headlines" at bounding box center [1182, 429] width 323 height 34
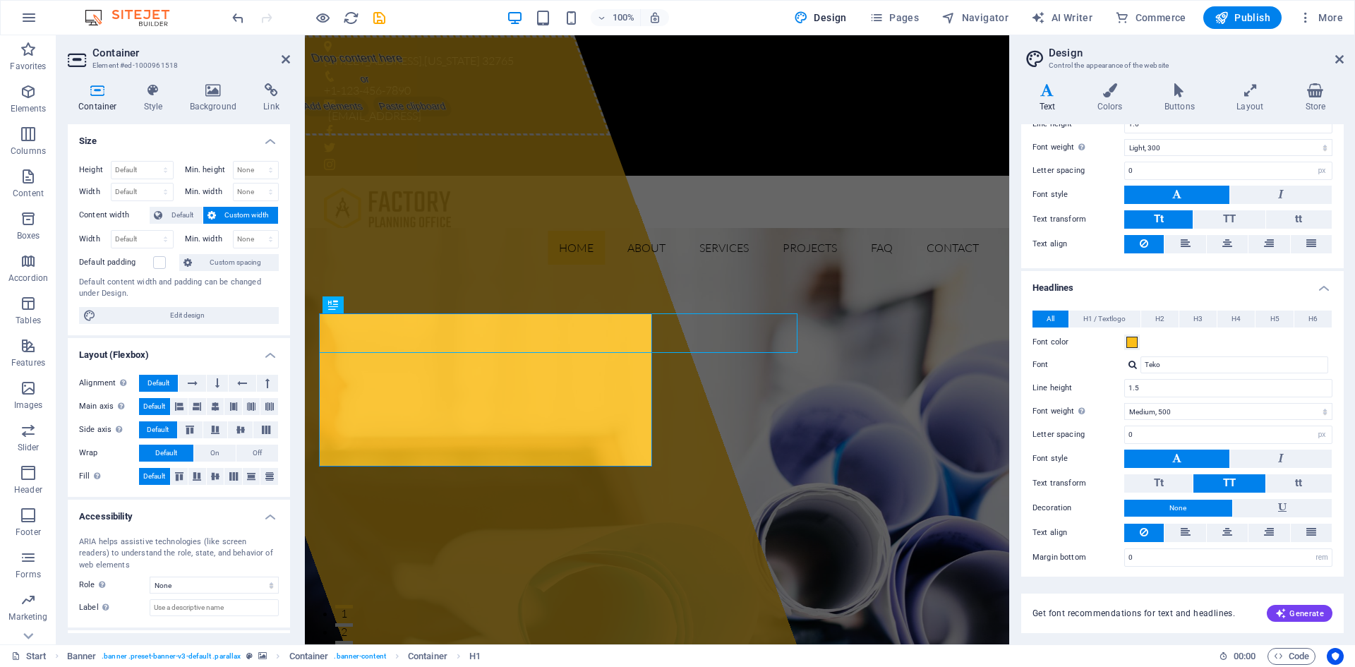
scroll to position [145, 0]
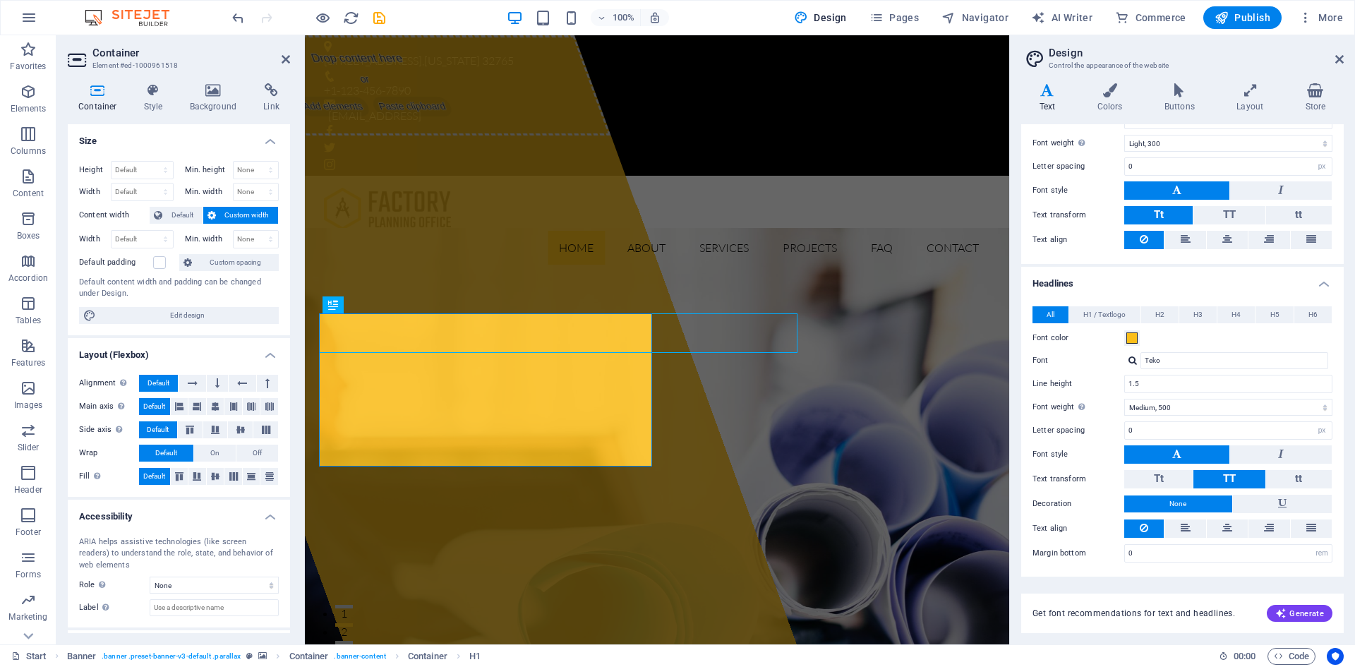
click at [1342, 52] on h2 "Design" at bounding box center [1196, 53] width 295 height 13
click at [1336, 64] on icon at bounding box center [1339, 59] width 8 height 11
